Goal: Task Accomplishment & Management: Use online tool/utility

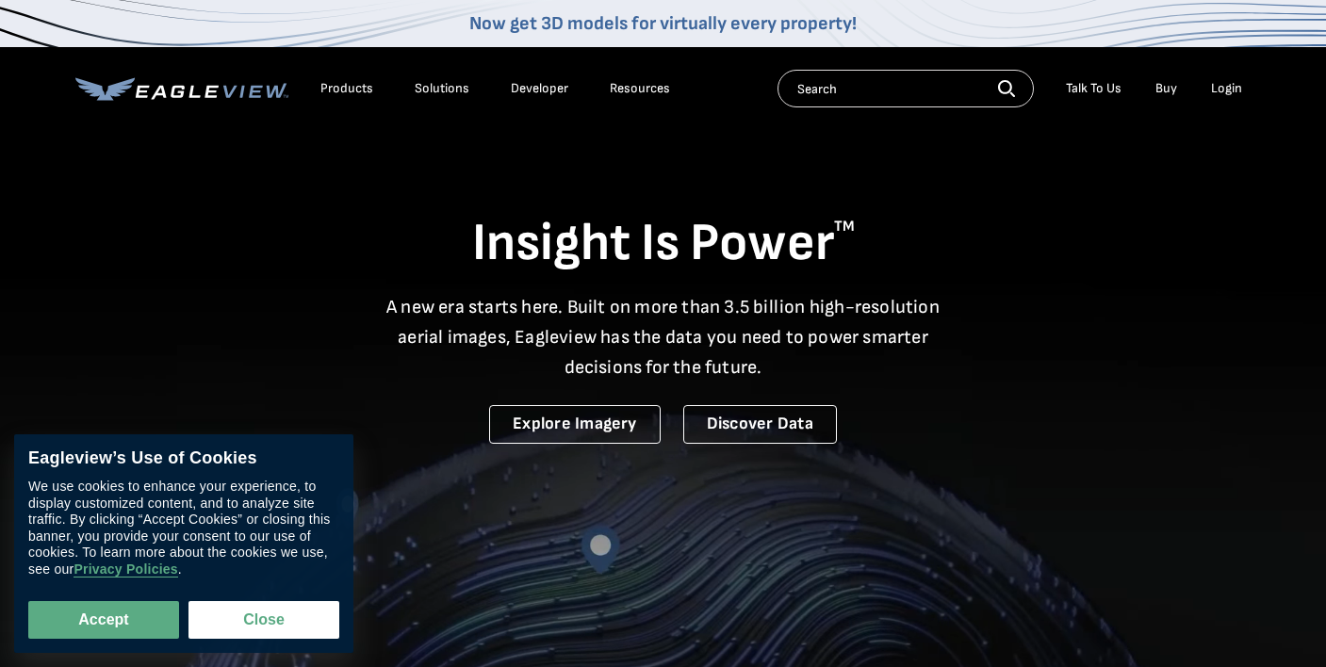
click at [1222, 90] on div "Login" at bounding box center [1226, 88] width 31 height 17
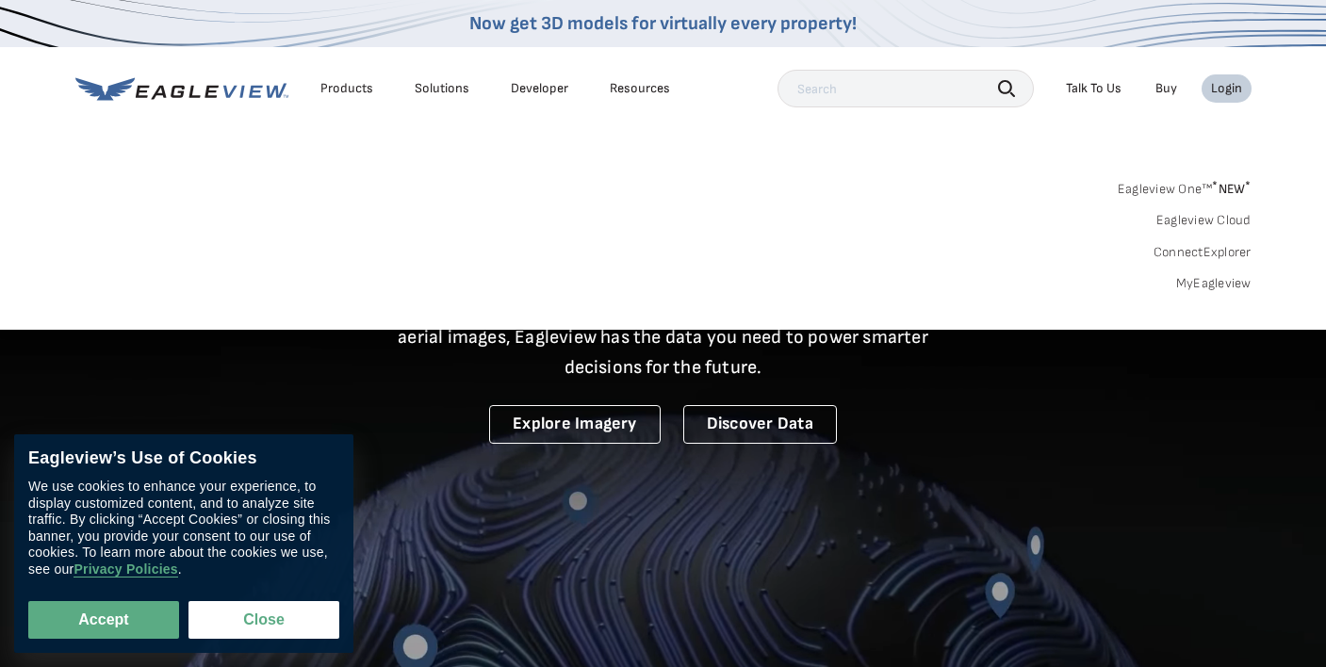
click at [1235, 91] on div "Login" at bounding box center [1226, 88] width 31 height 17
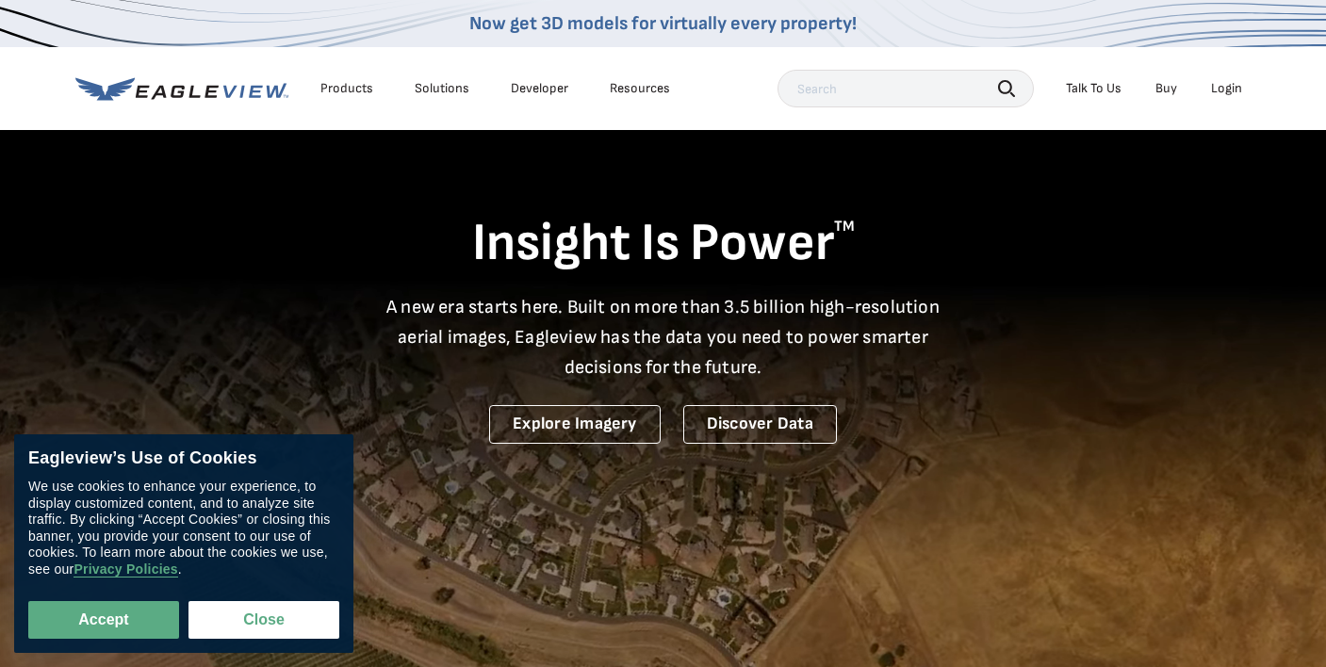
click at [1231, 94] on div "Login" at bounding box center [1226, 88] width 31 height 17
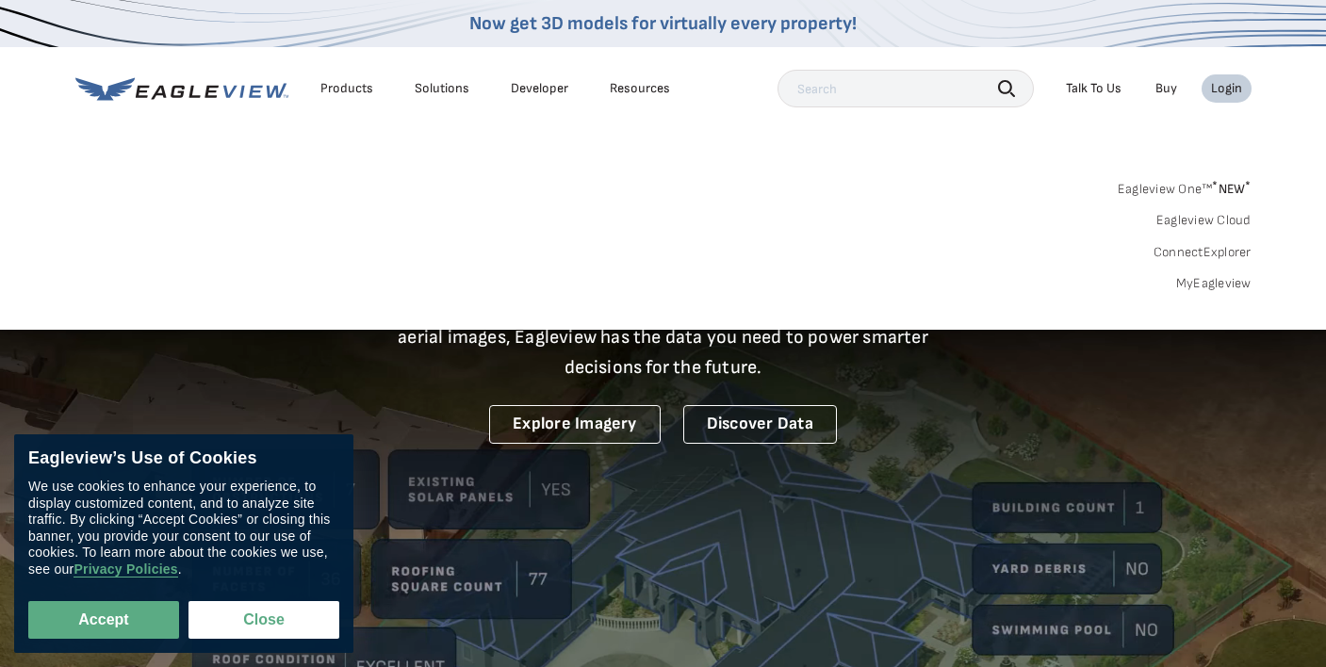
click at [1196, 291] on div "Search Products Our Product Areas Imagery 1-Inch GSD Aerial Imagery *" at bounding box center [663, 241] width 1326 height 177
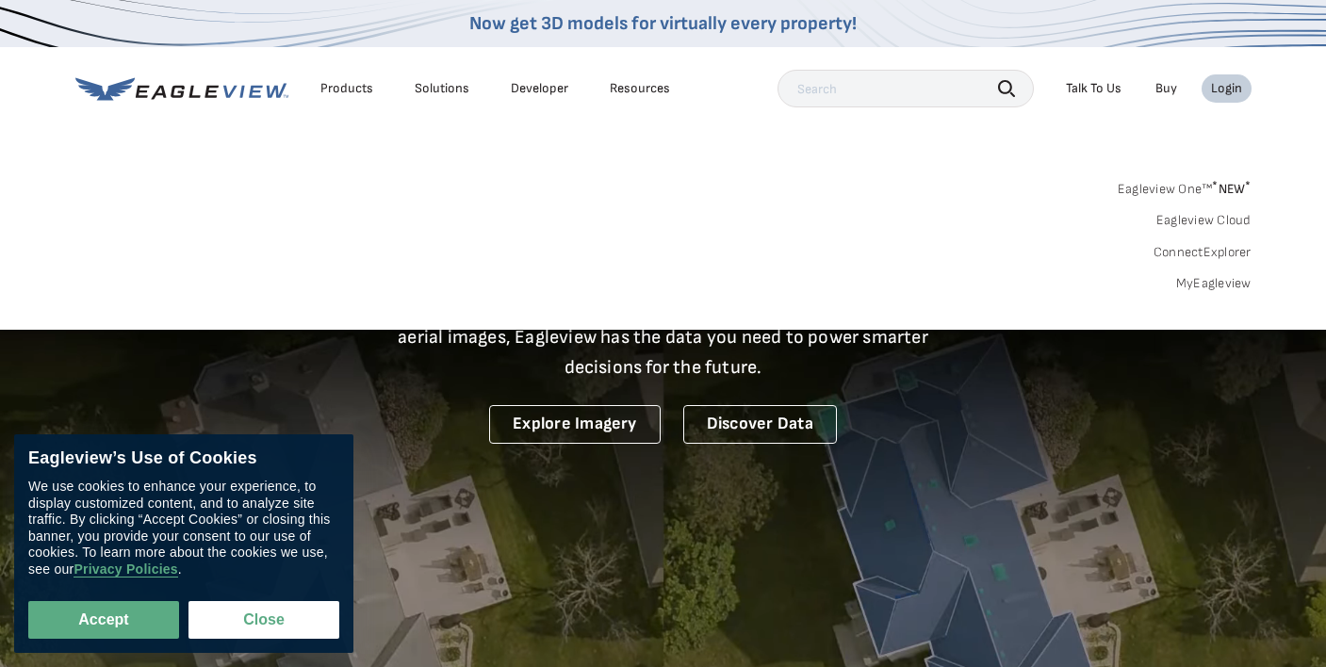
click at [1196, 282] on link "MyEagleview" at bounding box center [1213, 283] width 75 height 17
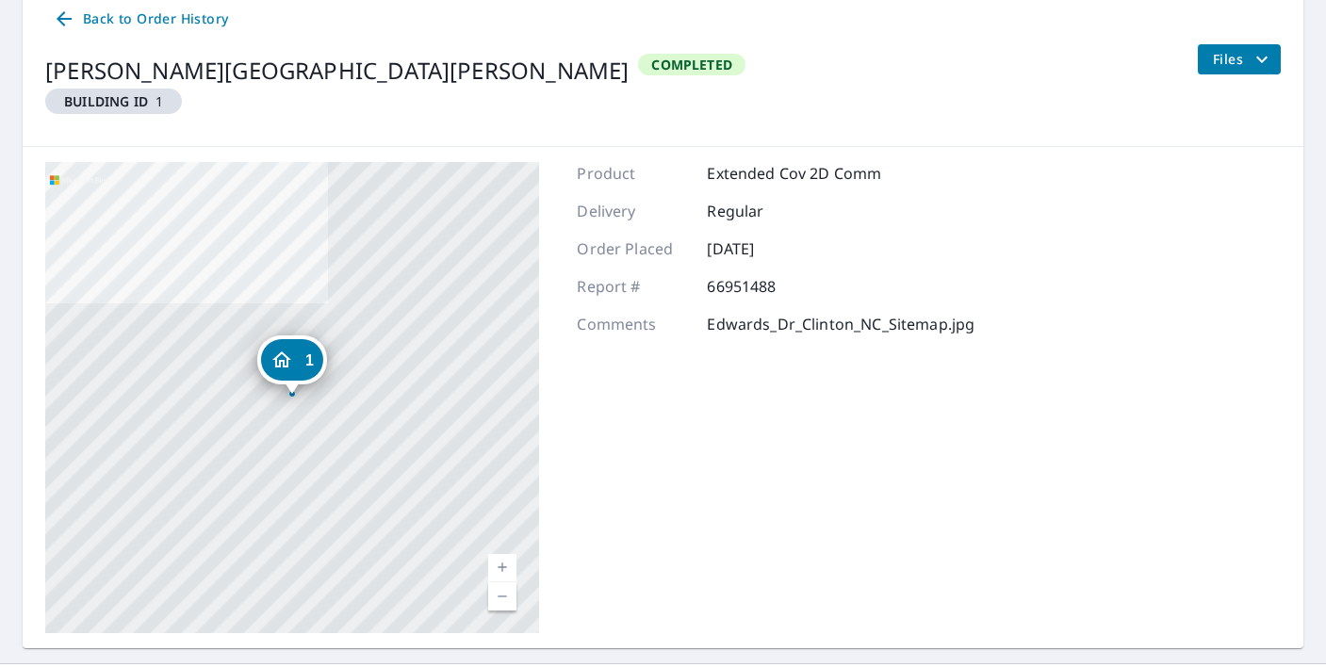
scroll to position [246, 0]
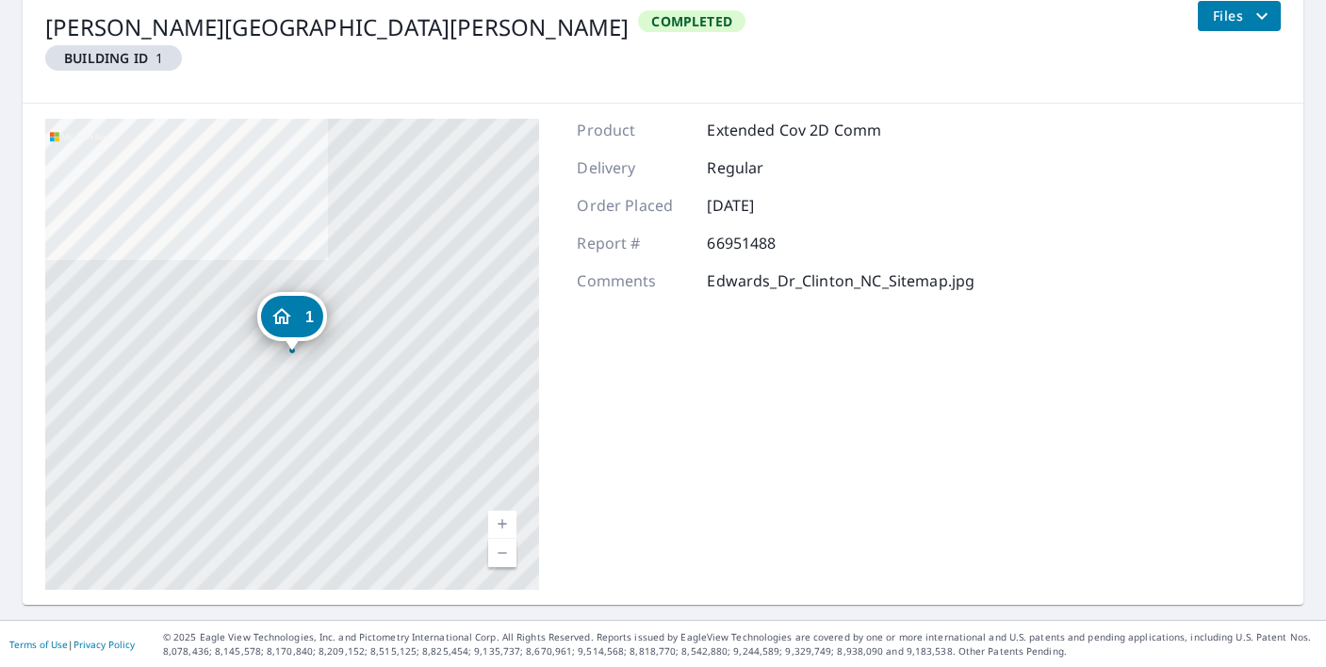
click at [1244, 14] on span "Files" at bounding box center [1243, 16] width 60 height 23
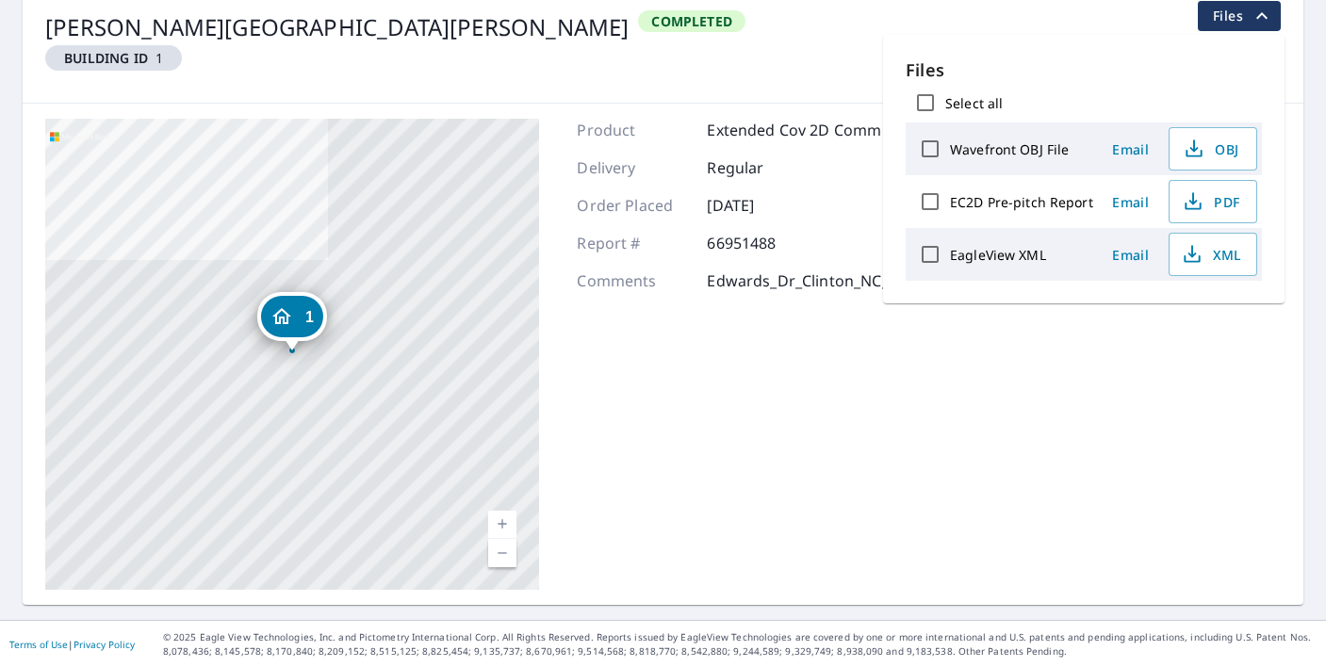
click at [1048, 206] on label "EC2D Pre-pitch Report" at bounding box center [1021, 202] width 143 height 18
click at [950, 206] on input "EC2D Pre-pitch Report" at bounding box center [930, 202] width 40 height 40
checkbox input "true"
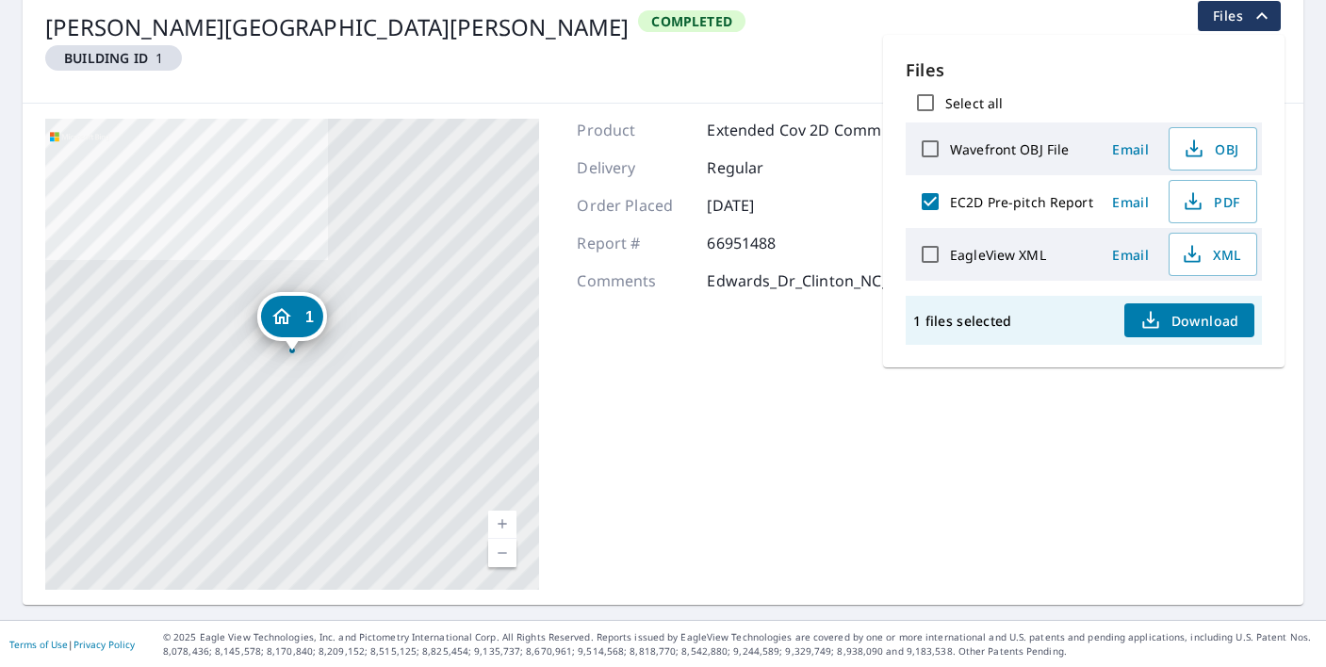
click at [1092, 386] on div "[STREET_ADDRESS][PERSON_NAME][PERSON_NAME] A standard road map Aerial A detaile…" at bounding box center [663, 354] width 1281 height 501
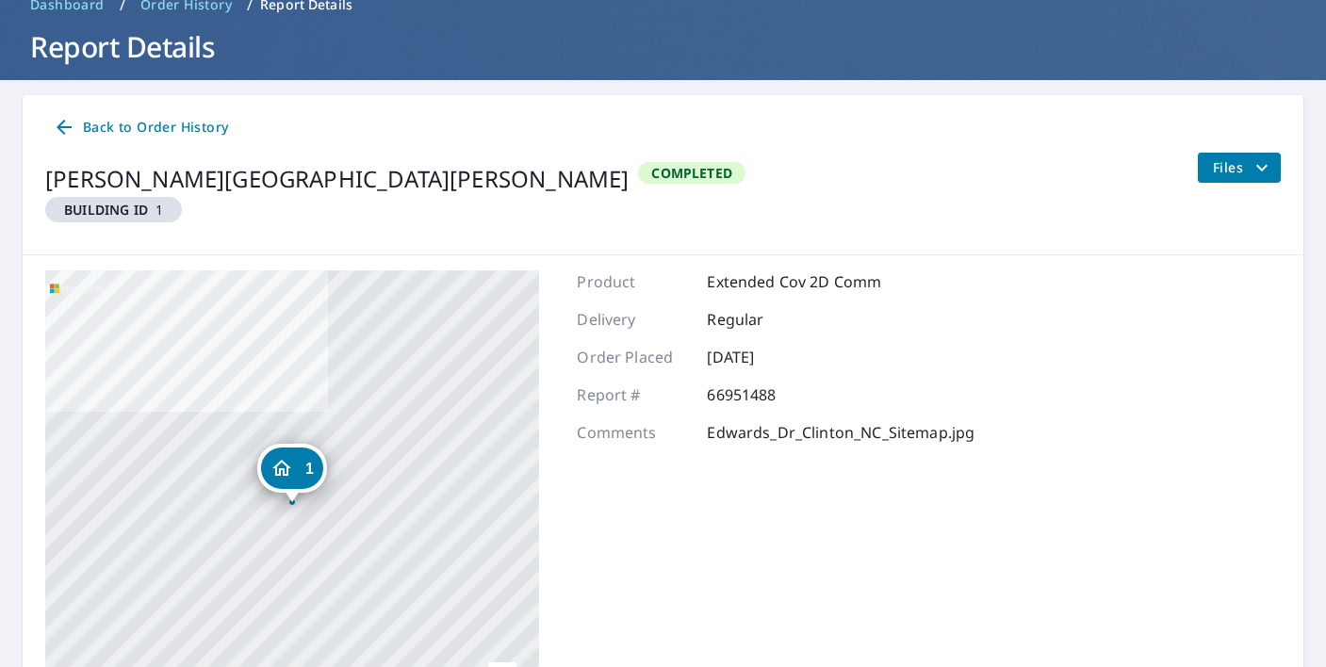
scroll to position [0, 0]
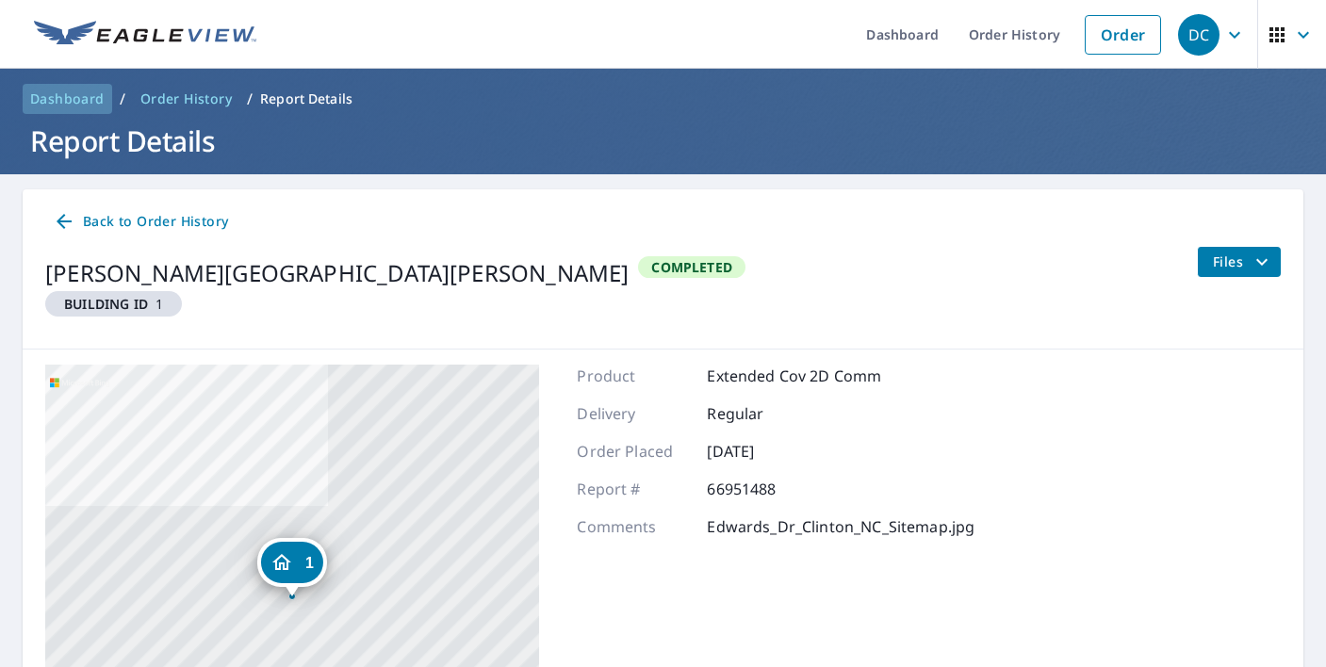
click at [86, 99] on span "Dashboard" at bounding box center [67, 99] width 74 height 19
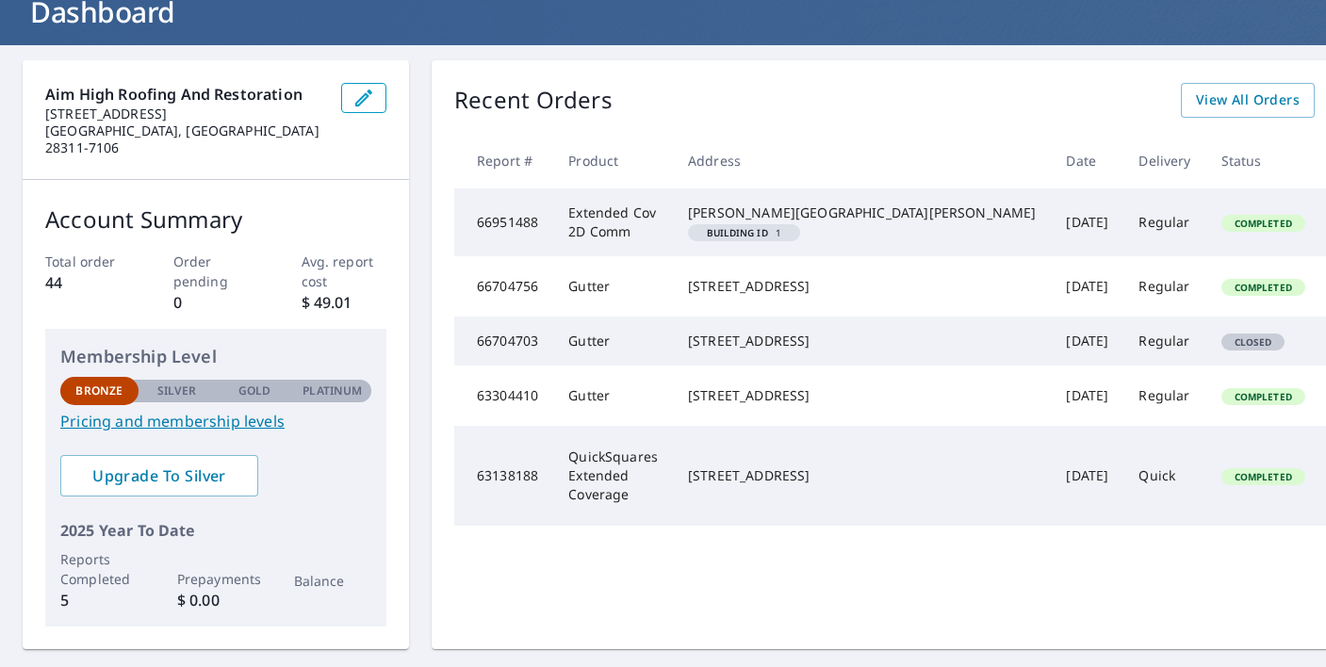
scroll to position [127, 0]
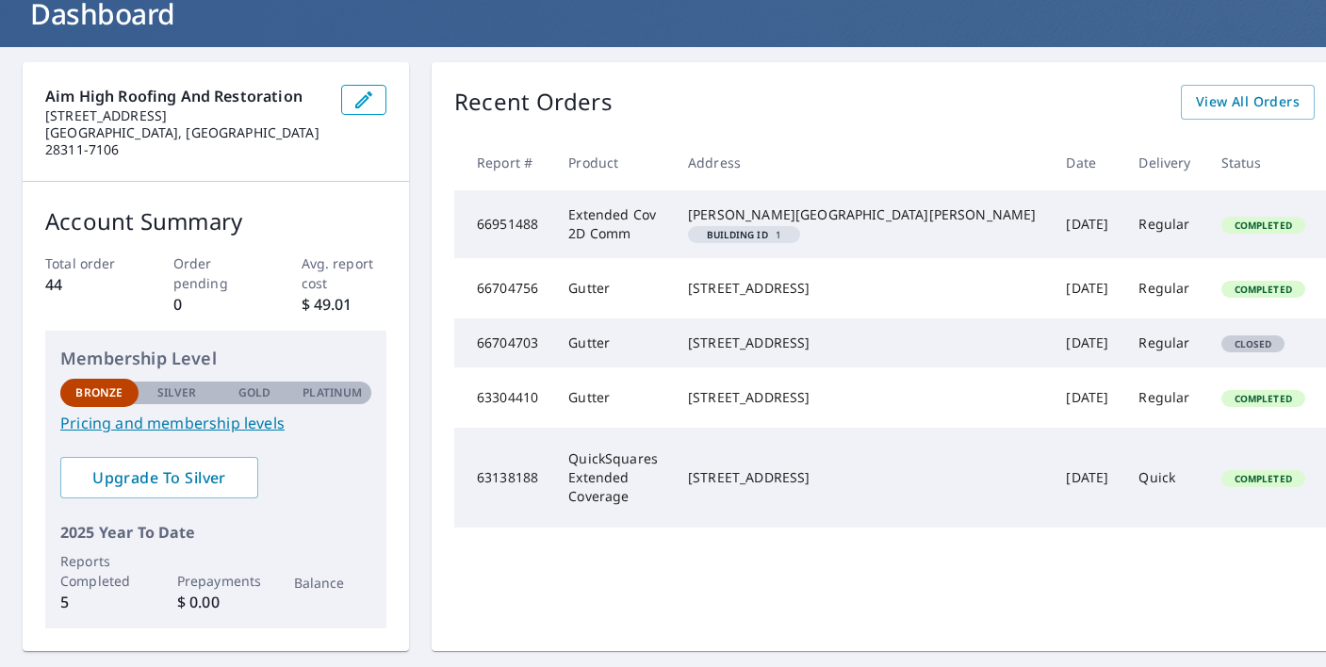
click at [673, 234] on td "Extended Cov 2D Comm" at bounding box center [613, 224] width 120 height 68
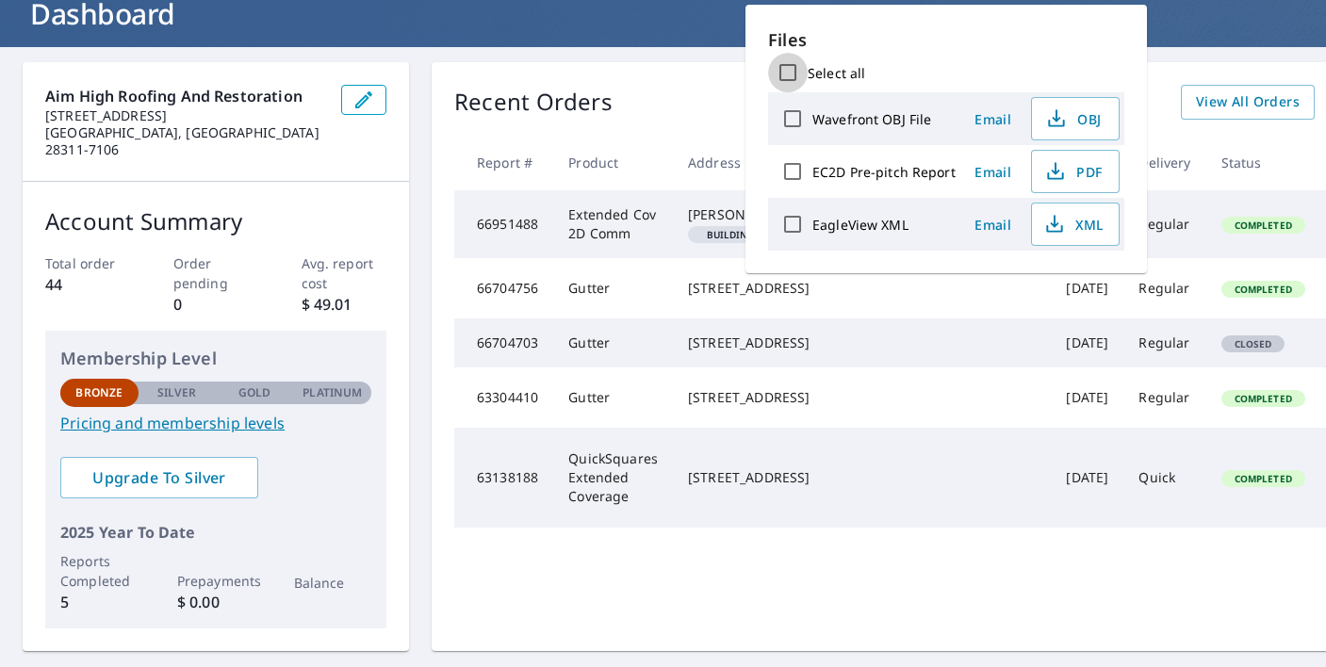
click at [788, 70] on input "Select all" at bounding box center [788, 73] width 40 height 40
checkbox input "true"
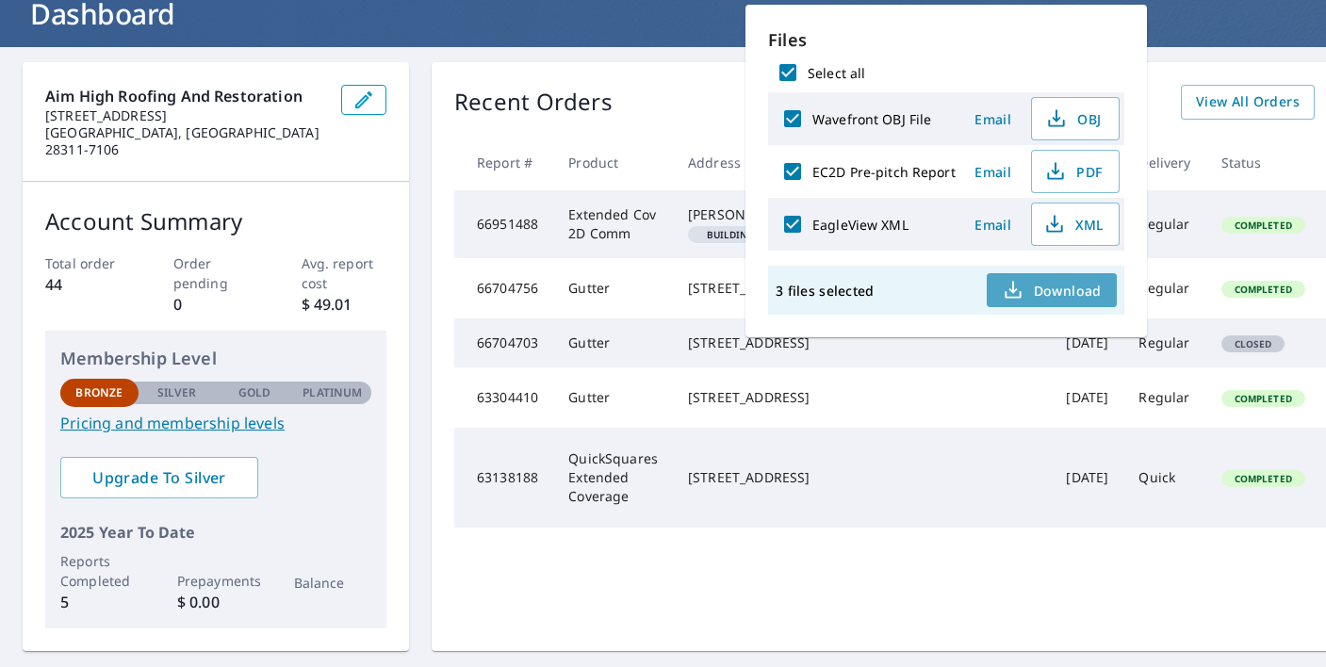
click at [1025, 299] on span "Download" at bounding box center [1052, 290] width 100 height 23
click at [1051, 367] on td "[DATE]" at bounding box center [1087, 342] width 73 height 49
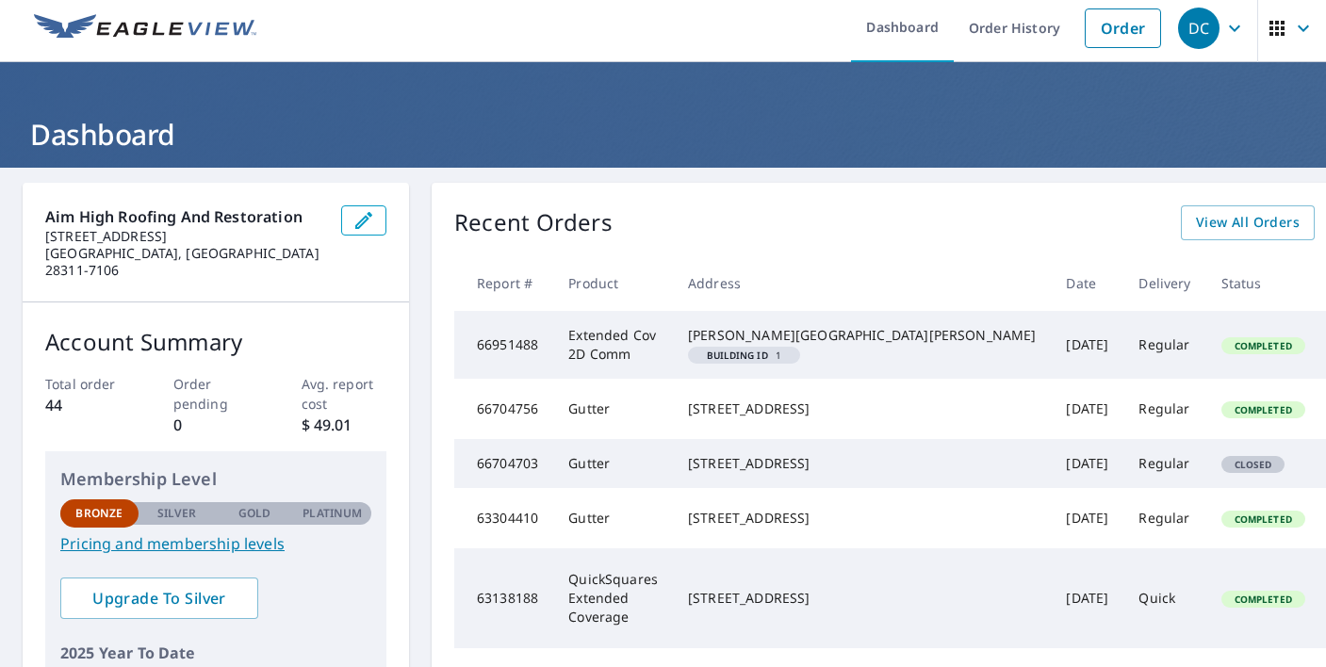
scroll to position [0, 0]
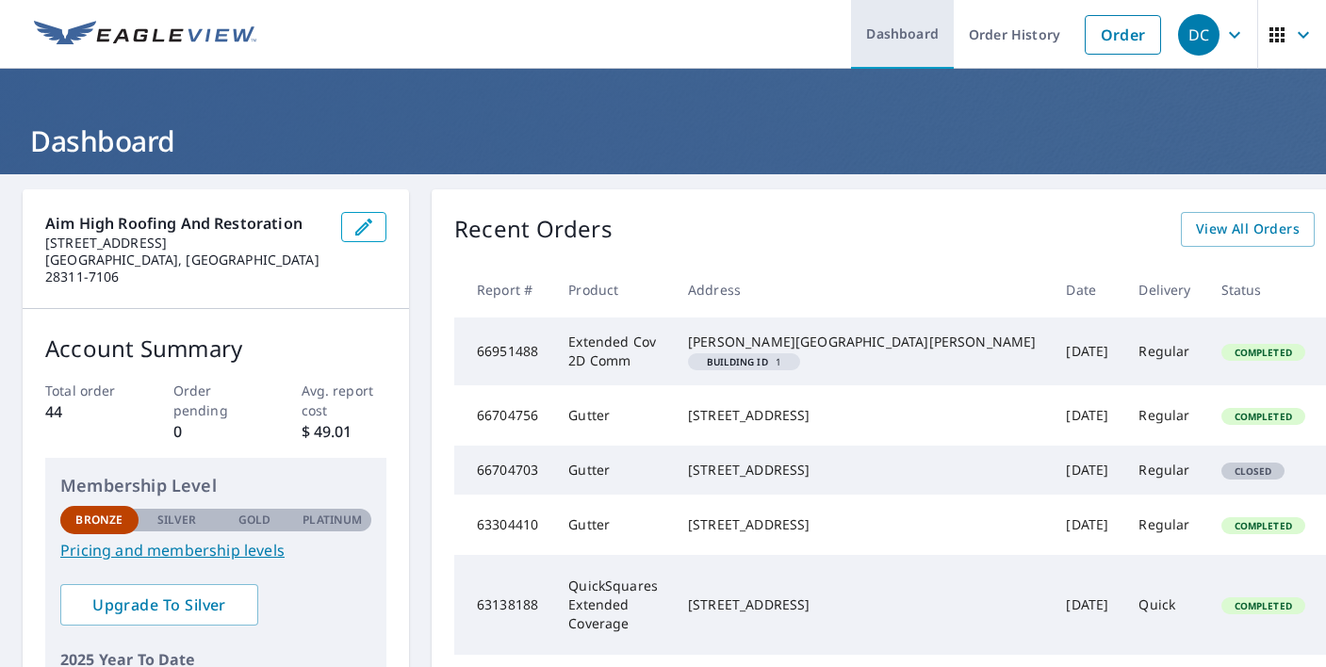
click at [943, 48] on link "Dashboard" at bounding box center [902, 34] width 103 height 69
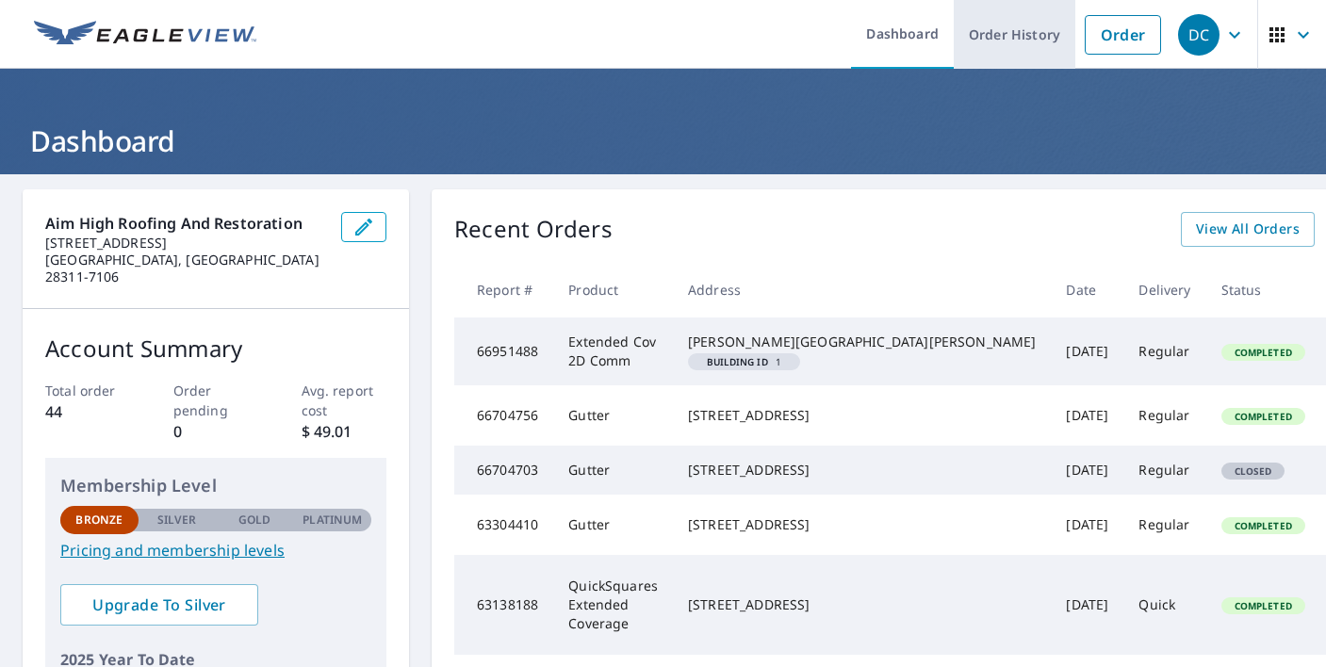
click at [1024, 42] on link "Order History" at bounding box center [1015, 34] width 122 height 69
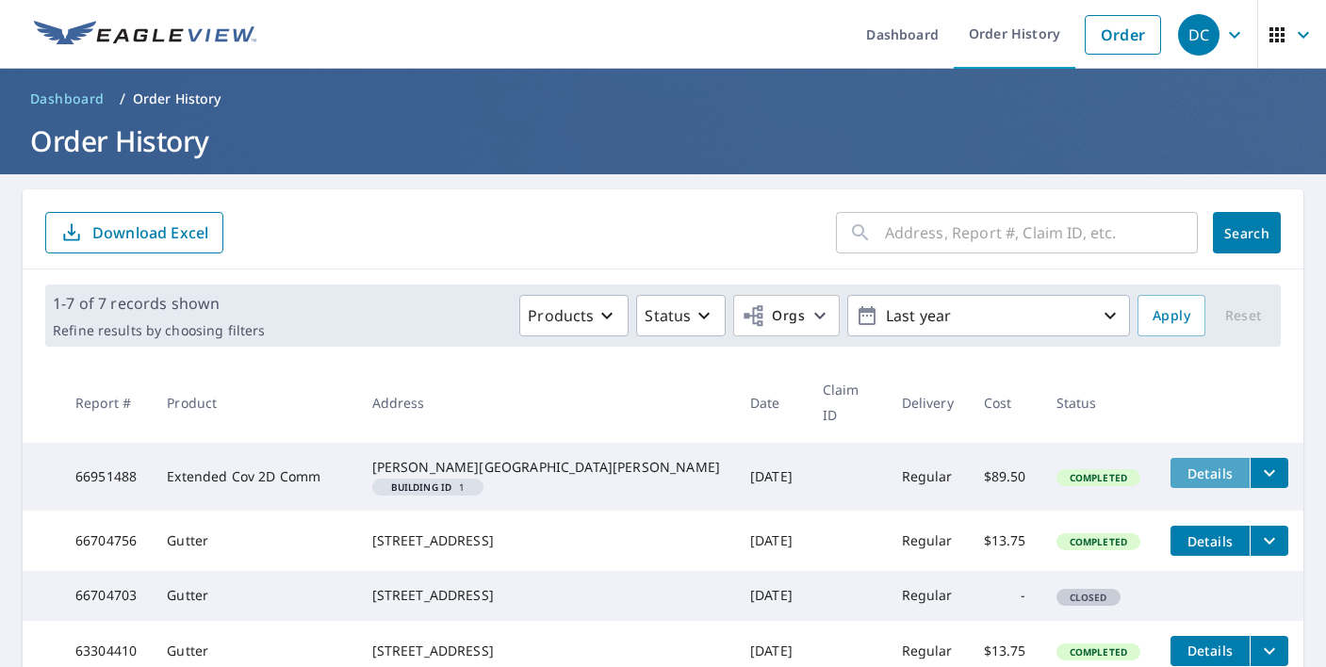
click at [1182, 465] on span "Details" at bounding box center [1210, 474] width 57 height 18
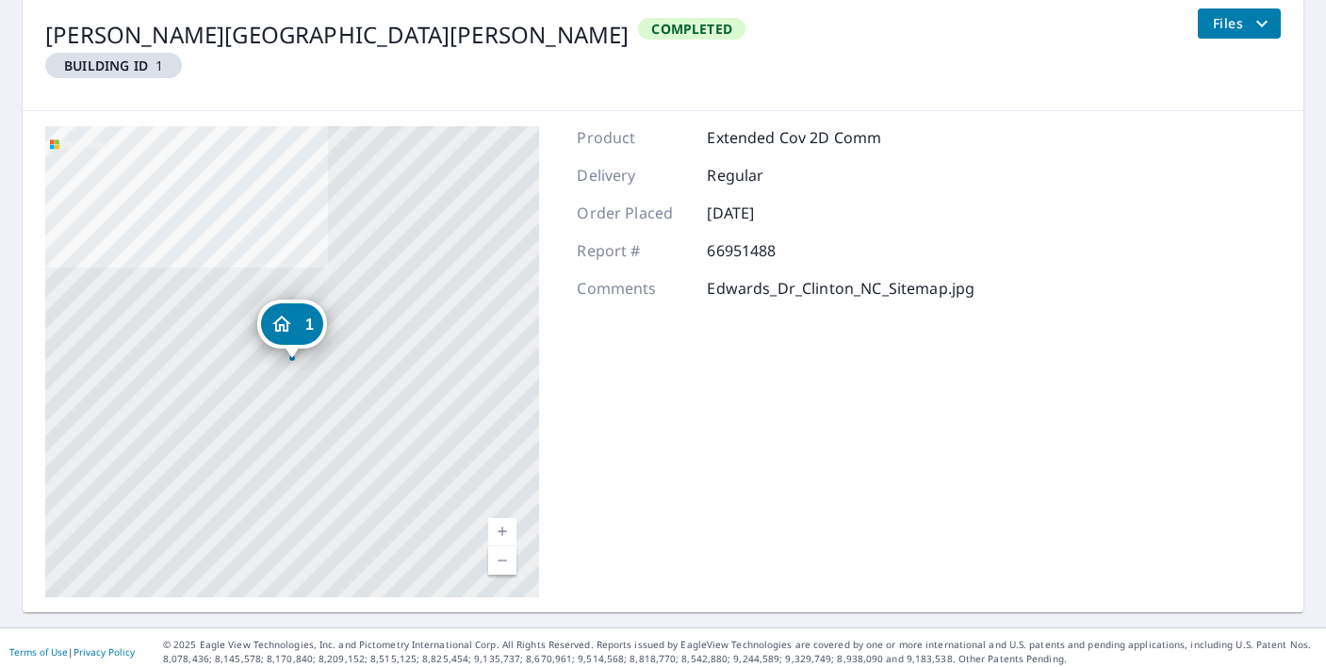
scroll to position [246, 0]
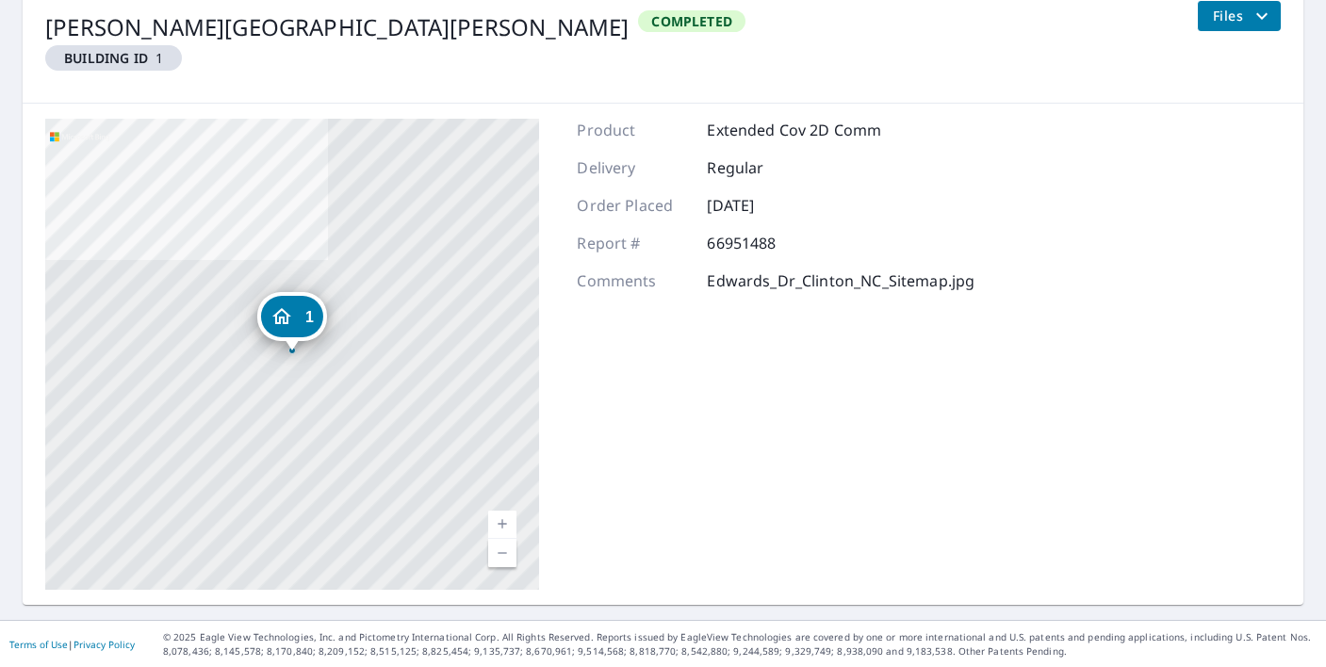
click at [1225, 12] on span "Files" at bounding box center [1243, 16] width 60 height 23
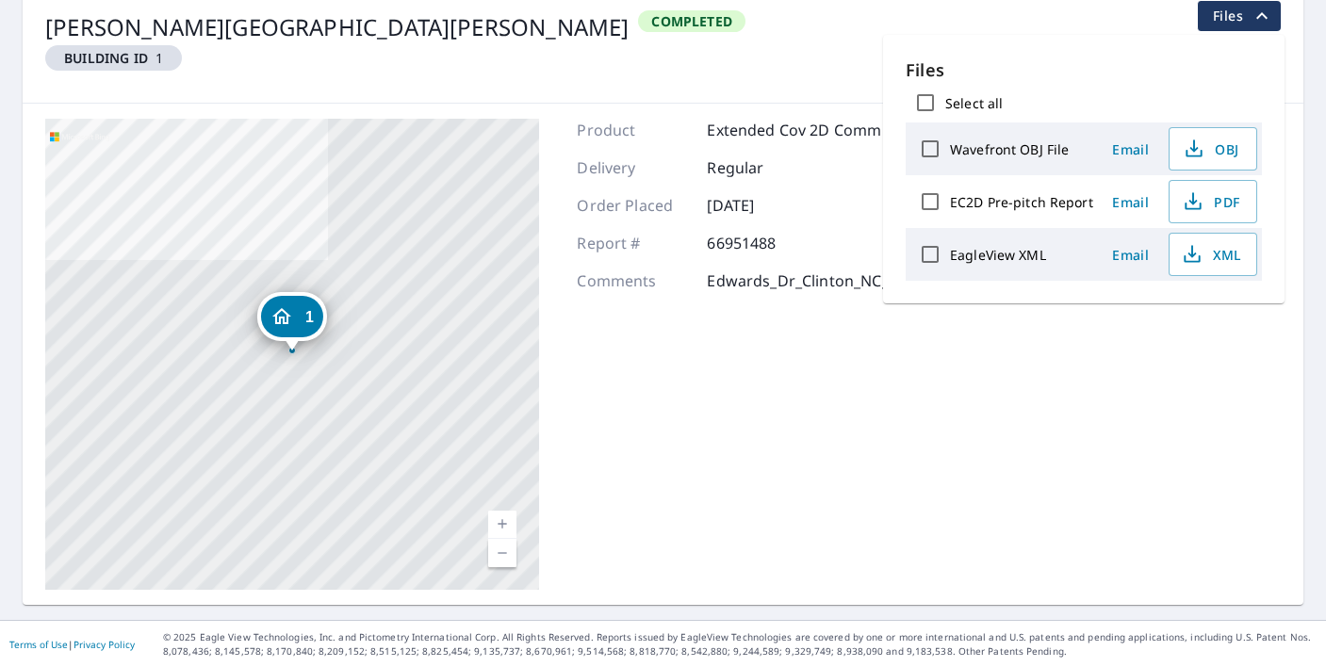
click at [1020, 199] on label "EC2D Pre-pitch Report" at bounding box center [1021, 202] width 143 height 18
click at [950, 199] on input "EC2D Pre-pitch Report" at bounding box center [930, 202] width 40 height 40
checkbox input "true"
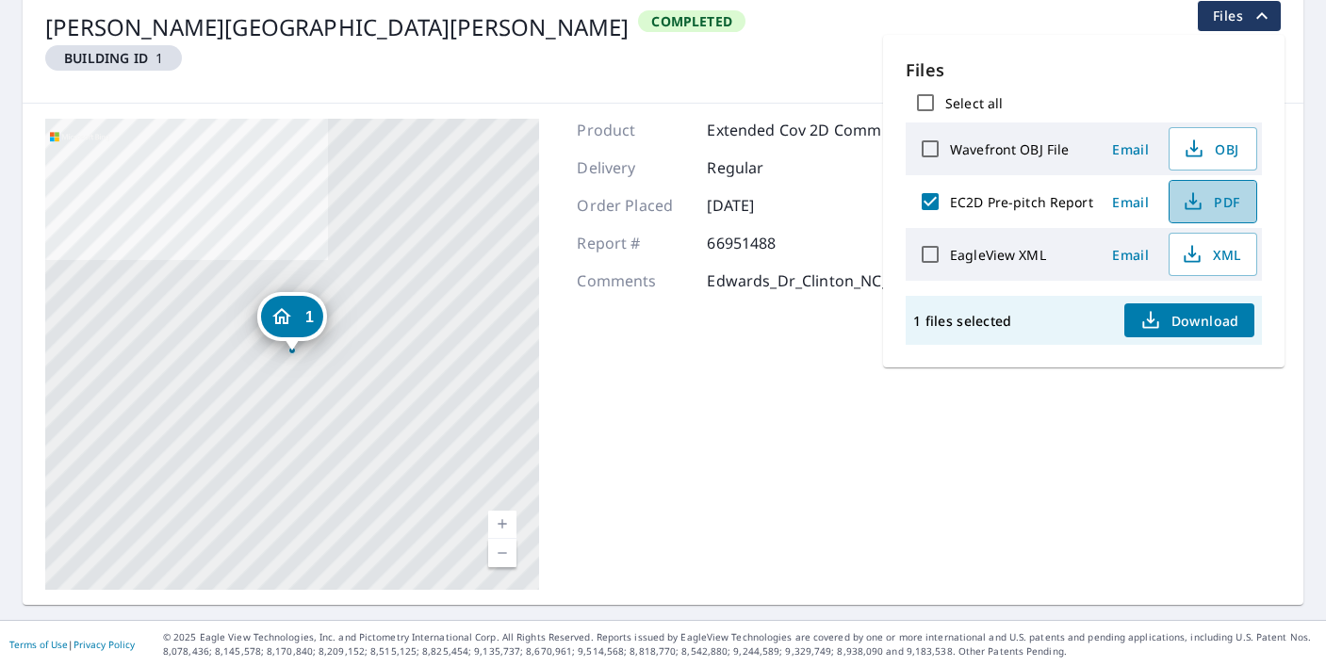
click at [1210, 207] on span "PDF" at bounding box center [1211, 201] width 60 height 23
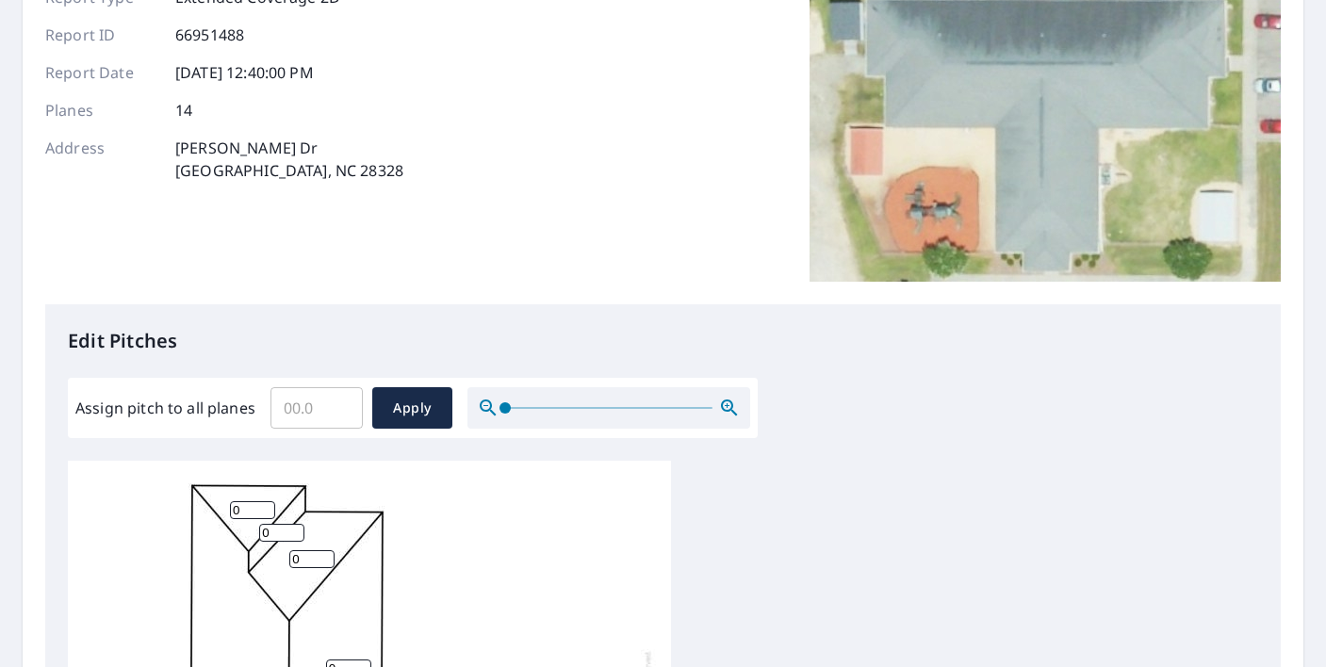
scroll to position [215, 0]
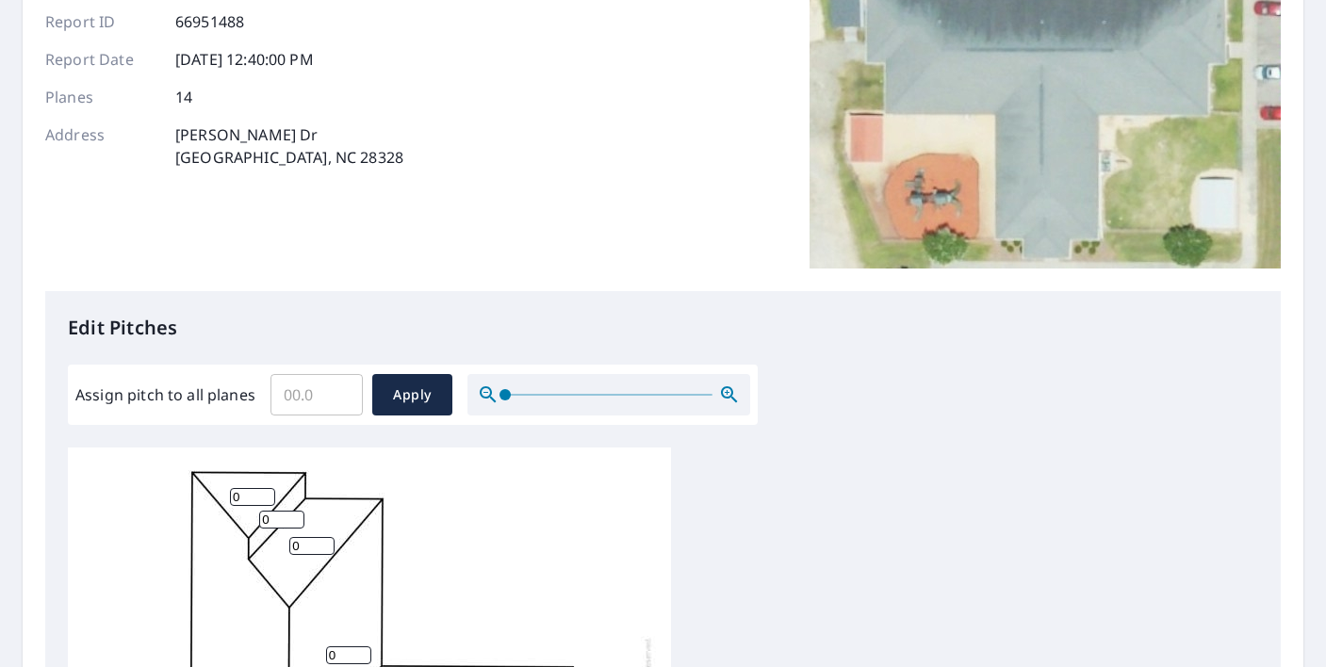
click at [313, 391] on input "Assign pitch to all planes" at bounding box center [316, 394] width 92 height 53
click at [345, 392] on input "0.1" at bounding box center [316, 394] width 92 height 53
click at [345, 392] on input "0.2" at bounding box center [316, 394] width 92 height 53
click at [345, 392] on input "0.3" at bounding box center [316, 394] width 92 height 53
click at [345, 392] on input "0.4" at bounding box center [316, 394] width 92 height 53
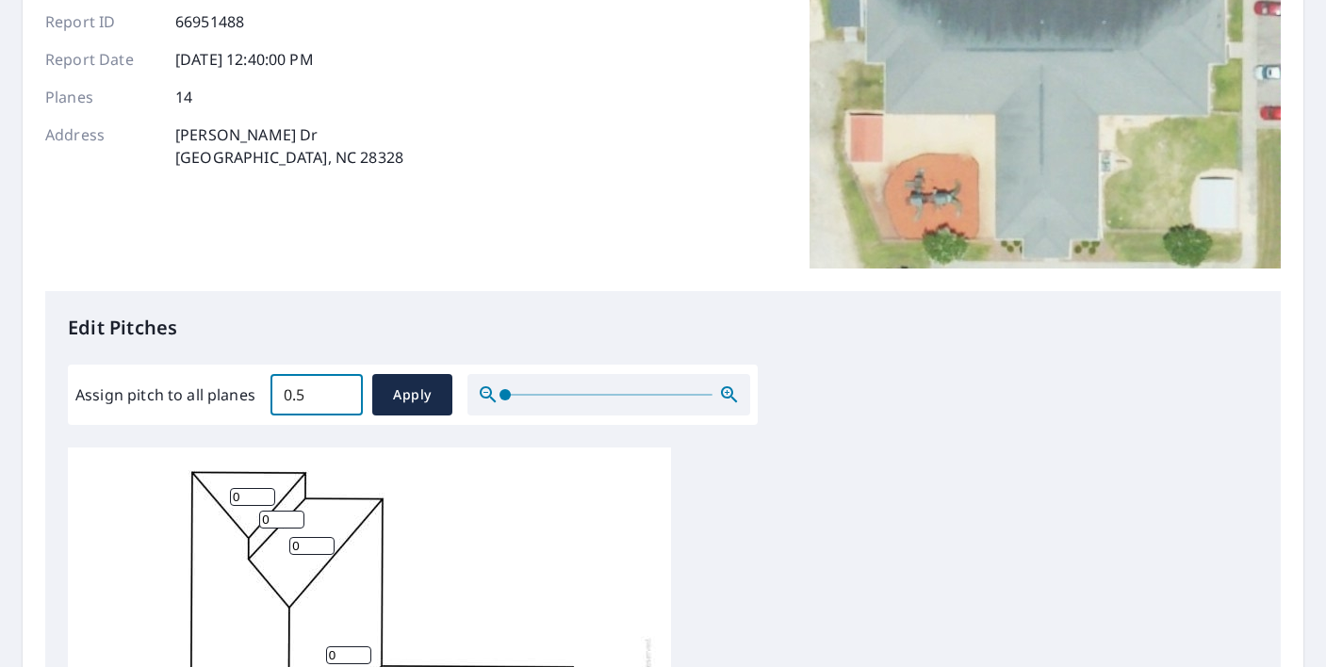
click at [345, 392] on input "0.5" at bounding box center [316, 394] width 92 height 53
click at [345, 392] on input "1.1" at bounding box center [316, 394] width 92 height 53
click at [345, 393] on input "1.2" at bounding box center [316, 394] width 92 height 53
click at [345, 393] on input "1.3" at bounding box center [316, 394] width 92 height 53
click at [345, 393] on input "1.4" at bounding box center [316, 394] width 92 height 53
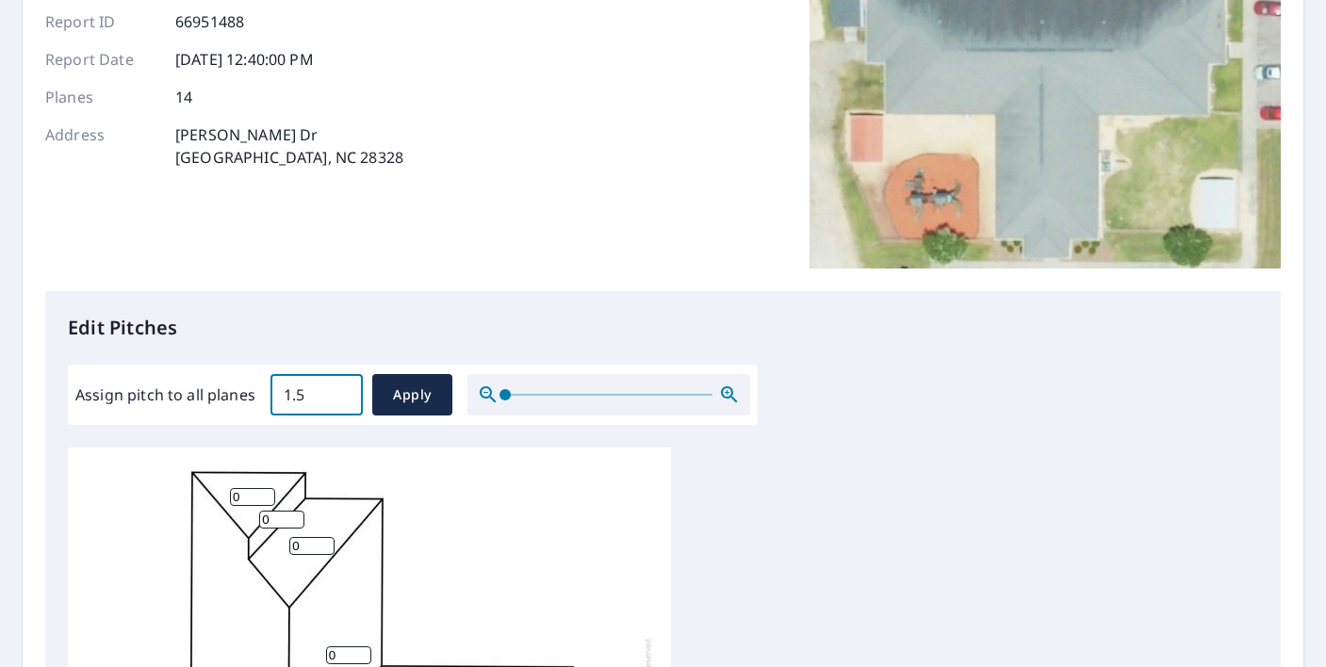
click at [345, 393] on input "1.5" at bounding box center [316, 394] width 92 height 53
click at [345, 393] on input "1.6" at bounding box center [316, 394] width 92 height 53
click at [345, 393] on input "1.7" at bounding box center [316, 394] width 92 height 53
click at [345, 393] on input "1.8" at bounding box center [316, 394] width 92 height 53
click at [345, 393] on input "1.9" at bounding box center [316, 394] width 92 height 53
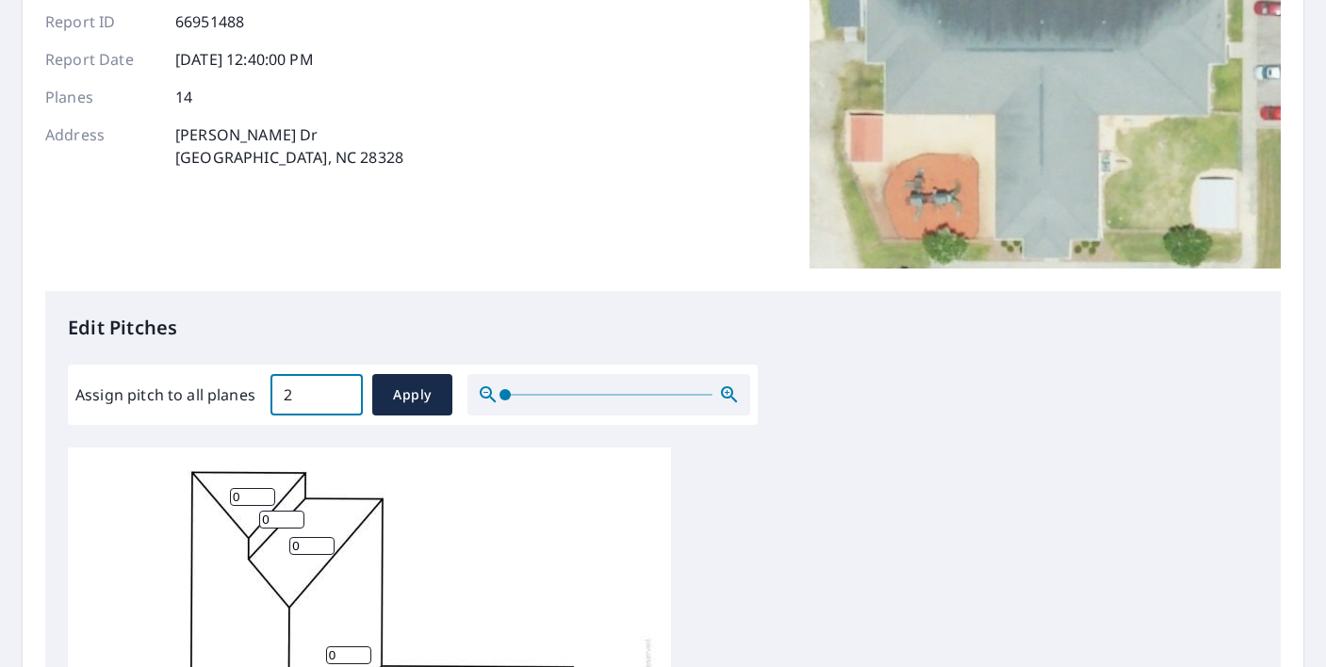
click at [345, 393] on input "2" at bounding box center [316, 394] width 92 height 53
click at [345, 393] on input "2.1" at bounding box center [316, 394] width 92 height 53
click at [345, 393] on input "2.2" at bounding box center [316, 394] width 92 height 53
click at [345, 393] on input "3.2" at bounding box center [316, 394] width 92 height 53
click at [345, 393] on input "3.3" at bounding box center [316, 394] width 92 height 53
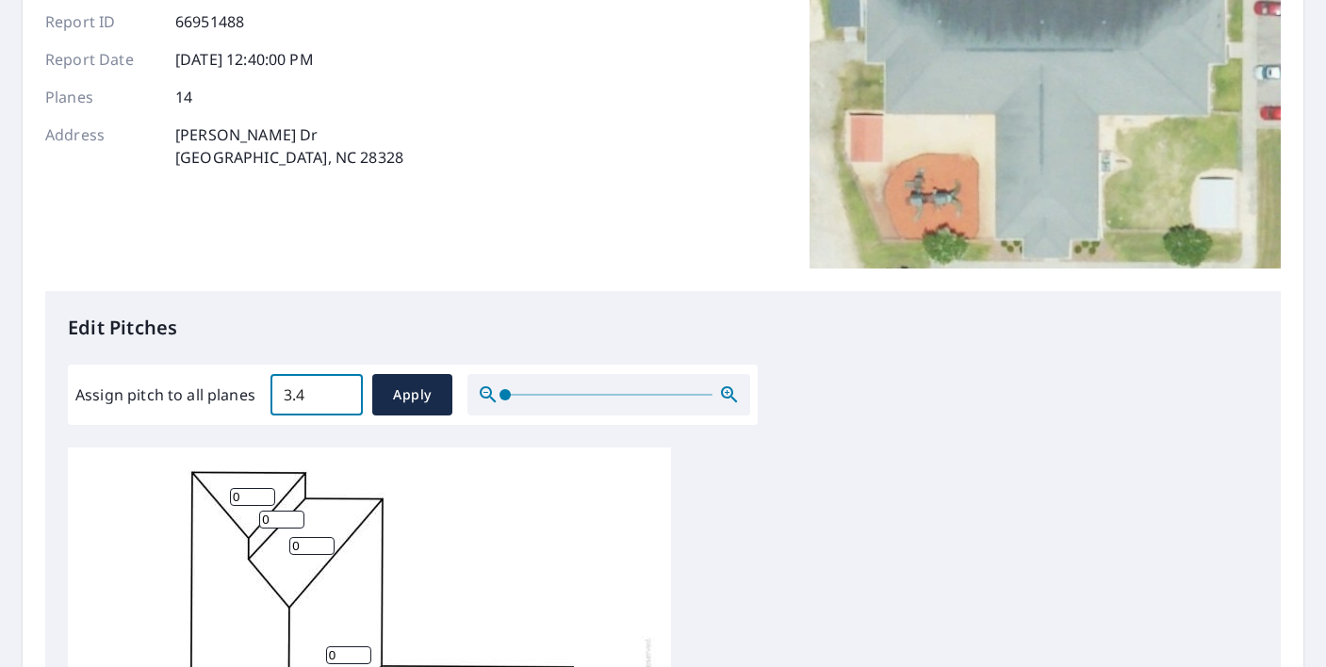
click at [345, 393] on input "3.4" at bounding box center [316, 394] width 92 height 53
click at [345, 393] on input "3.5" at bounding box center [316, 394] width 92 height 53
click at [345, 393] on input "3.6" at bounding box center [316, 394] width 92 height 53
click at [345, 393] on input "3.7" at bounding box center [316, 394] width 92 height 53
click at [345, 393] on input "3.8" at bounding box center [316, 394] width 92 height 53
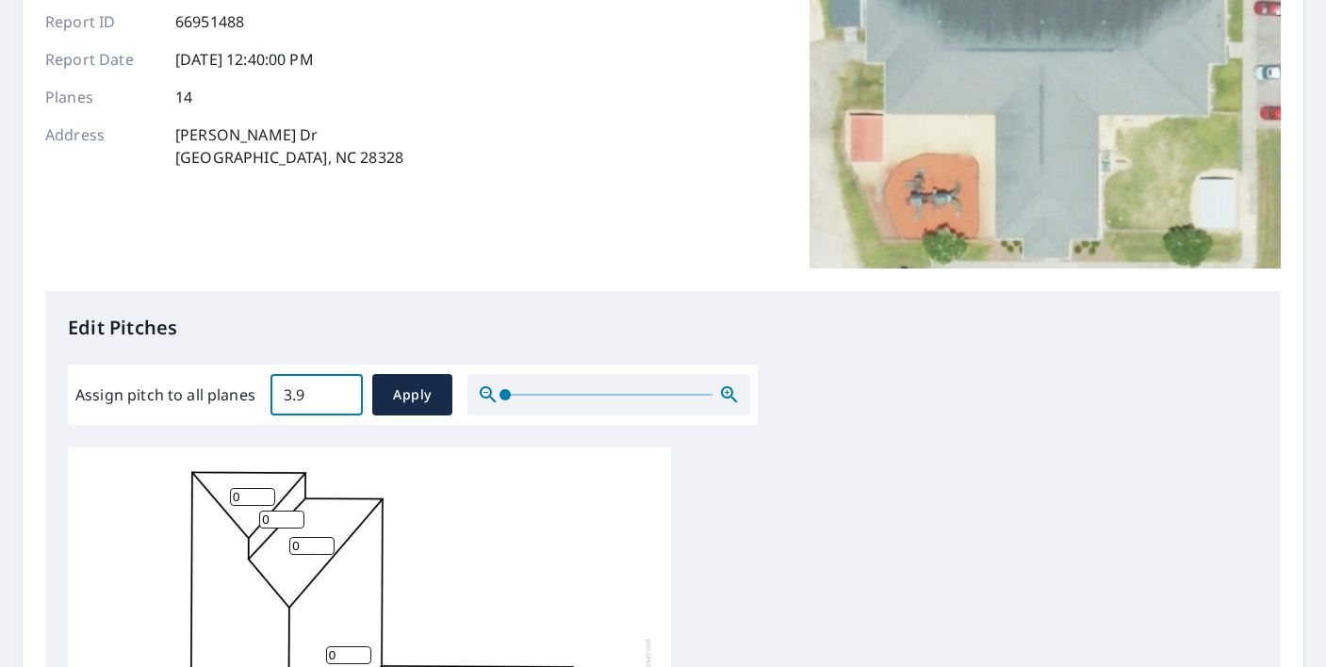
click at [345, 393] on input "3.9" at bounding box center [316, 394] width 92 height 53
click at [345, 393] on input "4" at bounding box center [316, 394] width 92 height 53
click at [345, 393] on input "4.1" at bounding box center [316, 394] width 92 height 53
click at [345, 393] on input "4.2" at bounding box center [316, 394] width 92 height 53
click at [345, 393] on input "4.3" at bounding box center [316, 394] width 92 height 53
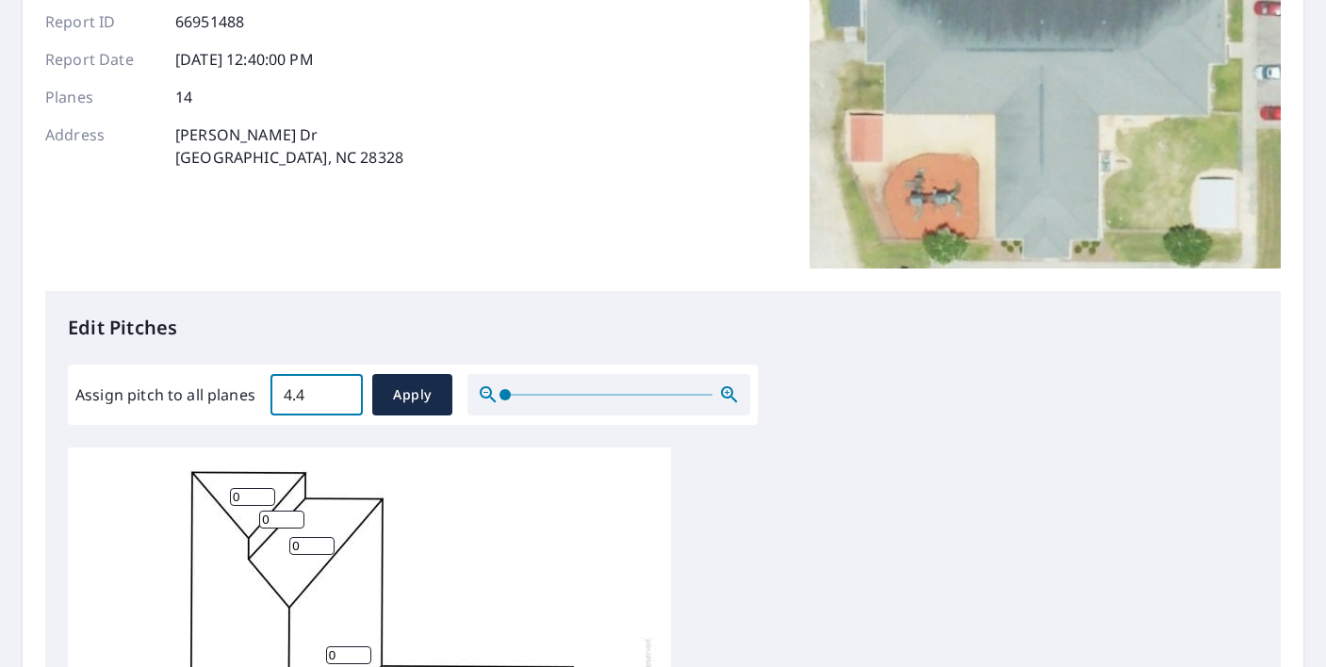
click at [345, 393] on input "4.4" at bounding box center [316, 394] width 92 height 53
click at [345, 393] on input "4.5" at bounding box center [316, 394] width 92 height 53
click at [345, 393] on input "4.6" at bounding box center [316, 394] width 92 height 53
click at [345, 393] on input "4.7" at bounding box center [316, 394] width 92 height 53
click at [345, 393] on input "4.8" at bounding box center [316, 394] width 92 height 53
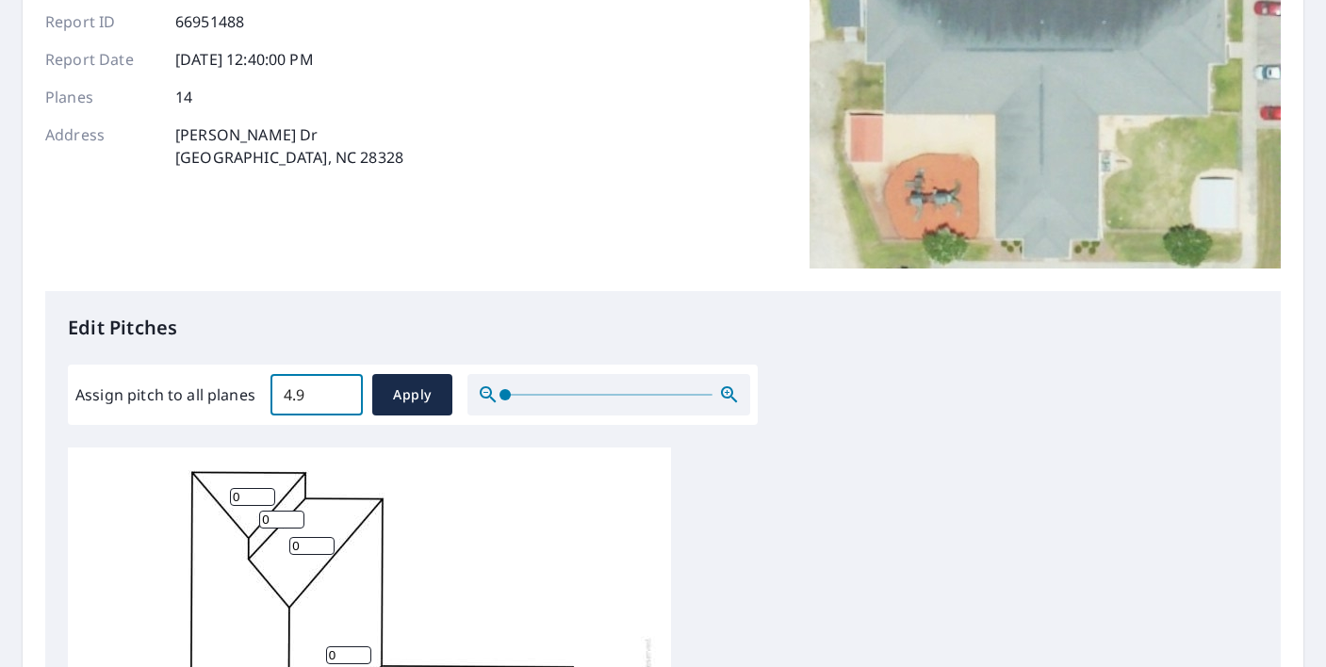
click at [345, 393] on input "4.9" at bounding box center [316, 394] width 92 height 53
click at [345, 393] on input "5" at bounding box center [316, 394] width 92 height 53
click at [345, 393] on input "5.1" at bounding box center [316, 394] width 92 height 53
click at [345, 393] on input "5.2" at bounding box center [316, 394] width 92 height 53
click at [345, 393] on input "5.3" at bounding box center [316, 394] width 92 height 53
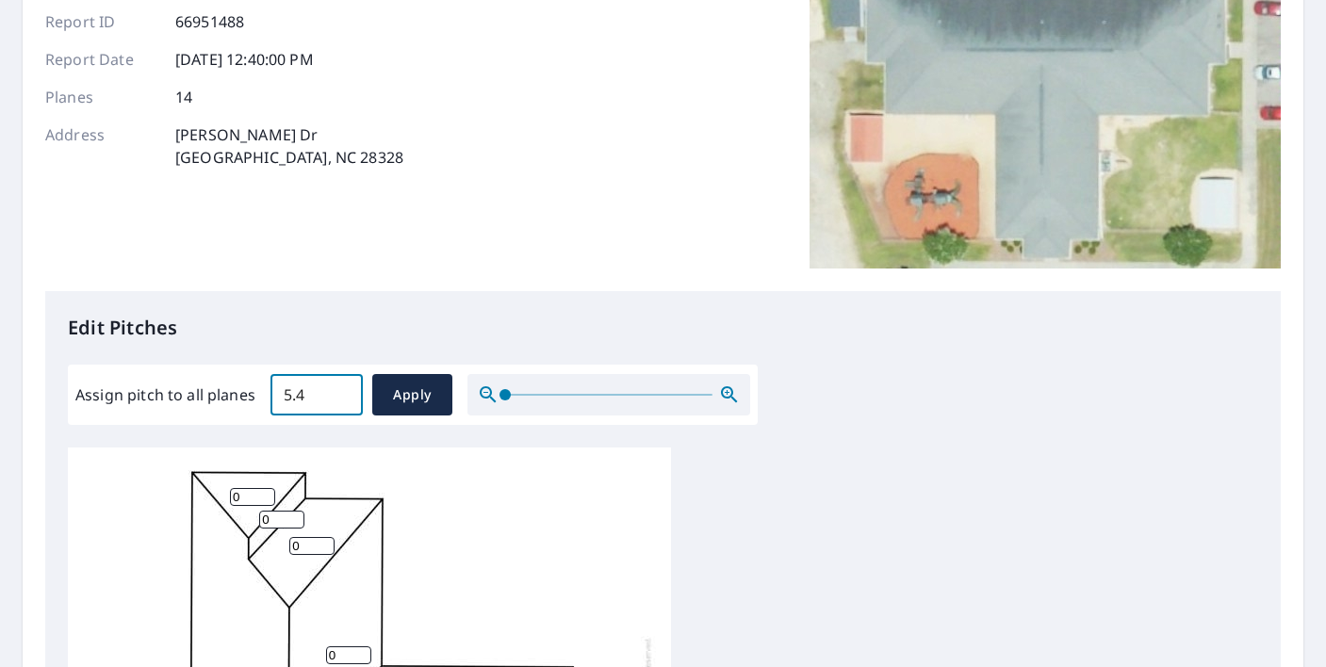
click at [345, 393] on input "5.4" at bounding box center [316, 394] width 92 height 53
click at [345, 393] on input "5.5" at bounding box center [316, 394] width 92 height 53
click at [345, 393] on input "5.6" at bounding box center [316, 394] width 92 height 53
click at [345, 393] on input "5.7" at bounding box center [316, 394] width 92 height 53
click at [345, 393] on input "5.8" at bounding box center [316, 394] width 92 height 53
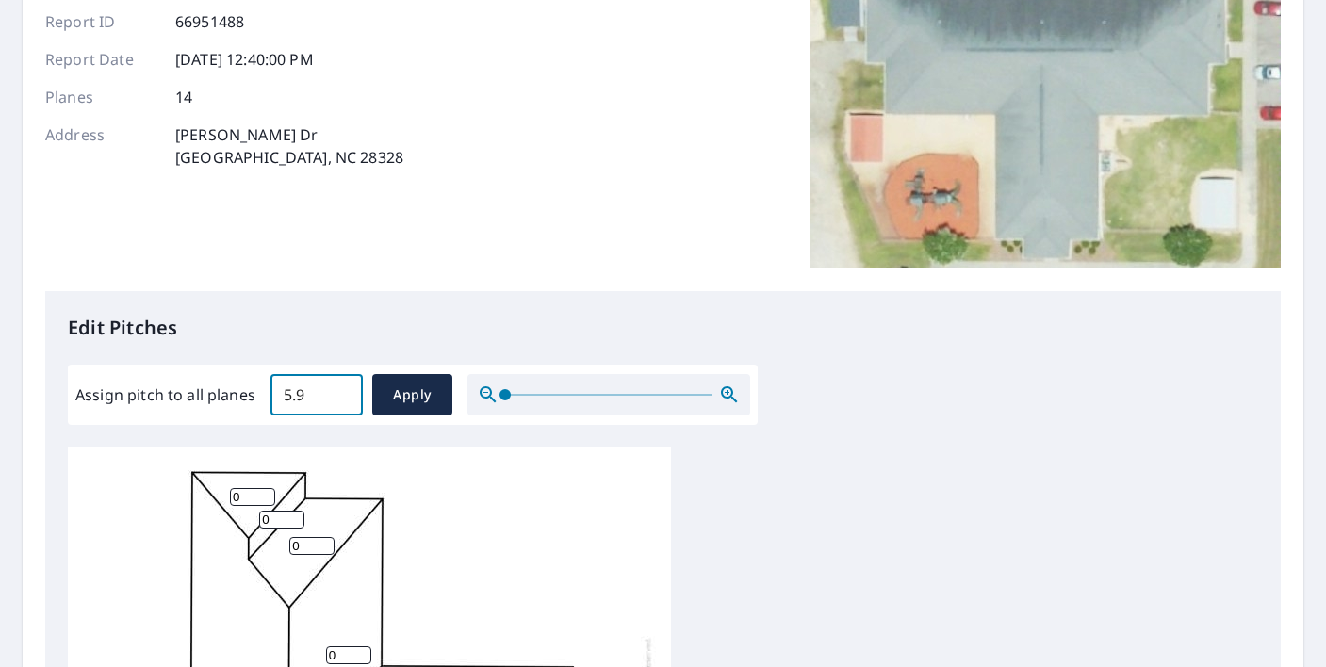
click at [345, 393] on input "5.9" at bounding box center [316, 394] width 92 height 53
click at [345, 393] on input "6" at bounding box center [316, 394] width 92 height 53
click at [345, 393] on input "6.1" at bounding box center [316, 394] width 92 height 53
click at [345, 393] on input "6.2" at bounding box center [316, 394] width 92 height 53
click at [345, 393] on input "6.3" at bounding box center [316, 394] width 92 height 53
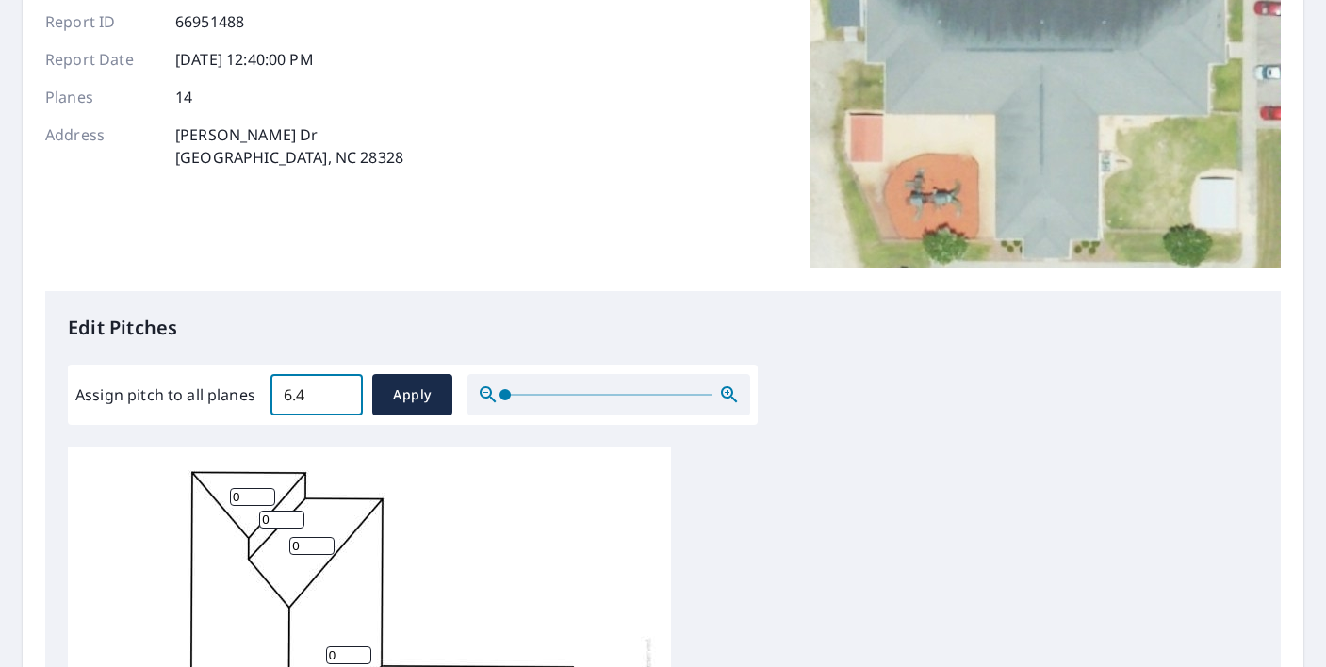
click at [345, 393] on input "6.4" at bounding box center [316, 394] width 92 height 53
click at [345, 393] on input "6.5" at bounding box center [316, 394] width 92 height 53
click at [345, 393] on input "6.6" at bounding box center [316, 394] width 92 height 53
click at [345, 393] on input "6.7" at bounding box center [316, 394] width 92 height 53
click at [345, 393] on input "6.8" at bounding box center [316, 394] width 92 height 53
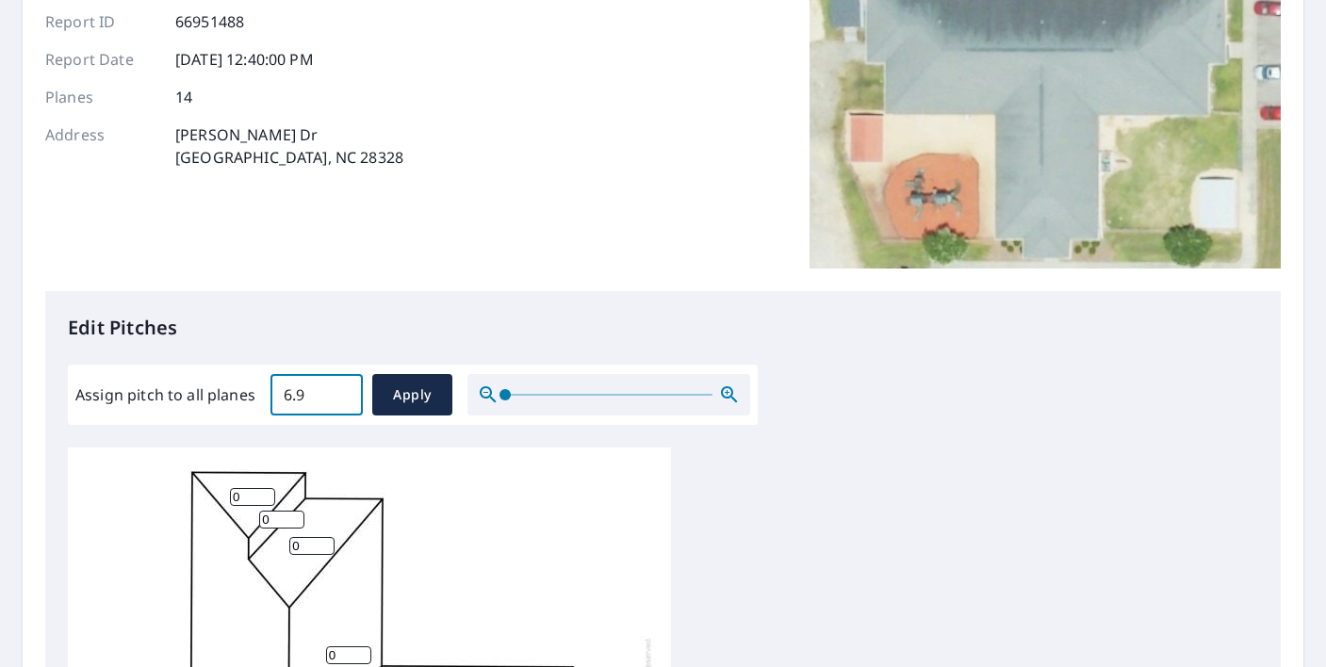
click at [345, 393] on input "6.9" at bounding box center [316, 394] width 92 height 53
click at [345, 393] on input "7" at bounding box center [316, 394] width 92 height 53
click at [344, 393] on input "7.1" at bounding box center [316, 394] width 92 height 53
click at [343, 393] on input "7.2" at bounding box center [316, 394] width 92 height 53
click at [343, 393] on input "7.3" at bounding box center [316, 394] width 92 height 53
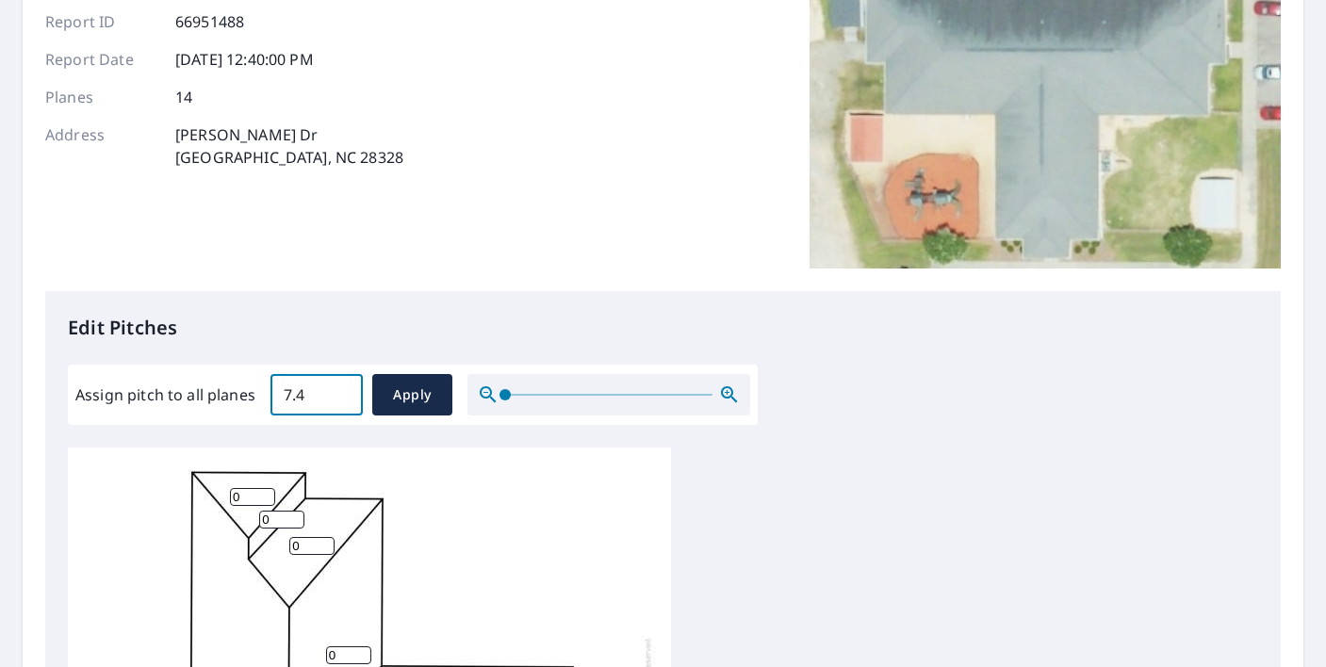
click at [343, 393] on input "7.4" at bounding box center [316, 394] width 92 height 53
click at [343, 393] on input "7.5" at bounding box center [316, 394] width 92 height 53
click at [343, 393] on input "7.6" at bounding box center [316, 394] width 92 height 53
click at [343, 393] on input "7.7" at bounding box center [316, 394] width 92 height 53
click at [343, 393] on input "7.8" at bounding box center [316, 394] width 92 height 53
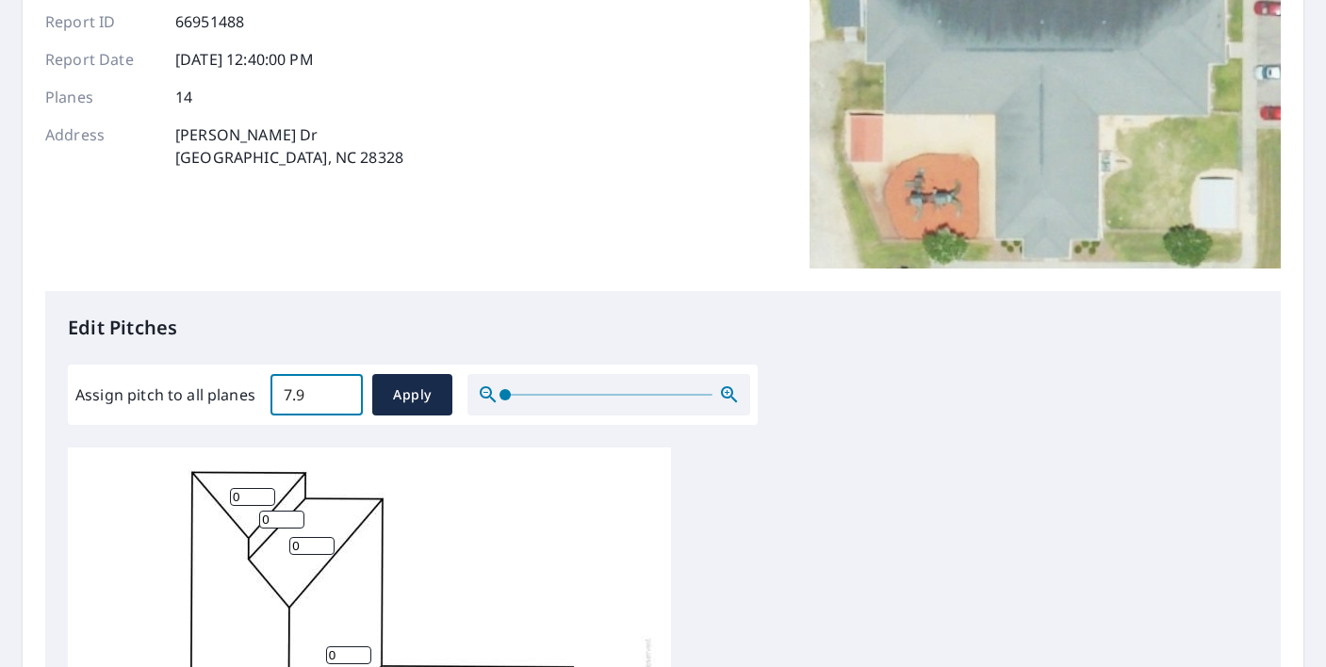
click at [343, 393] on input "7.9" at bounding box center [316, 394] width 92 height 53
type input "8"
click at [343, 393] on input "8" at bounding box center [316, 394] width 92 height 53
click at [387, 398] on span "Apply" at bounding box center [412, 395] width 50 height 24
type input "8"
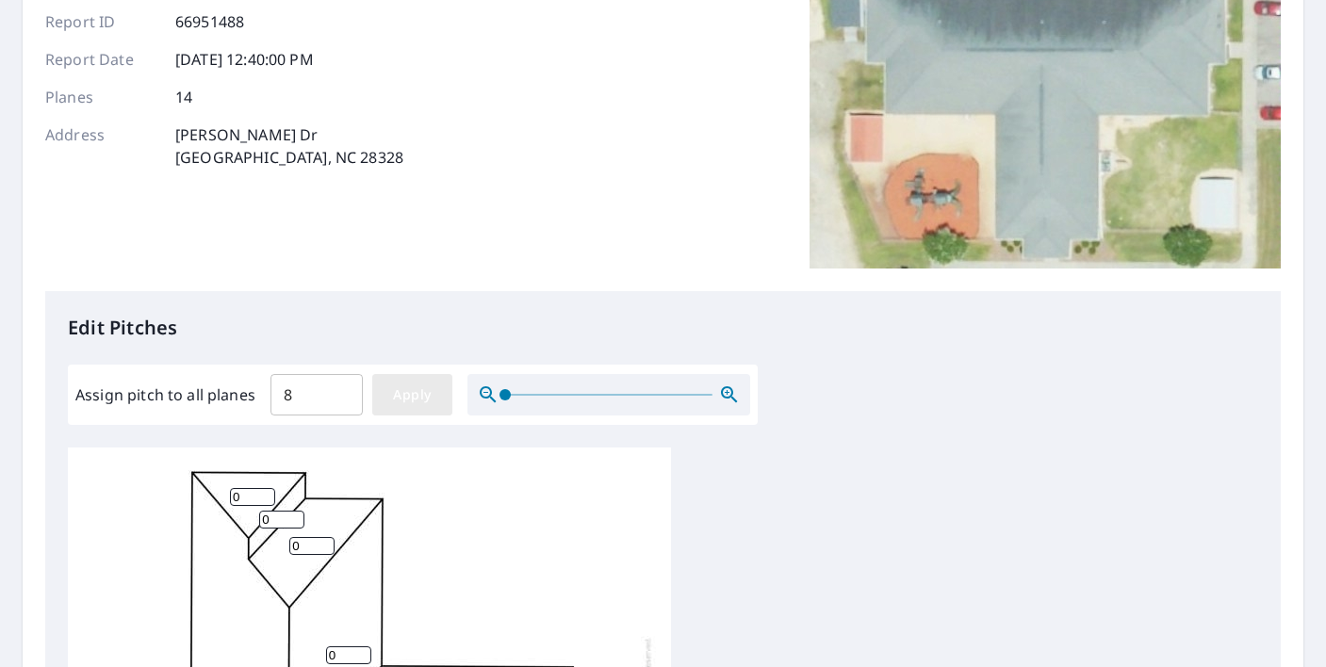
type input "8"
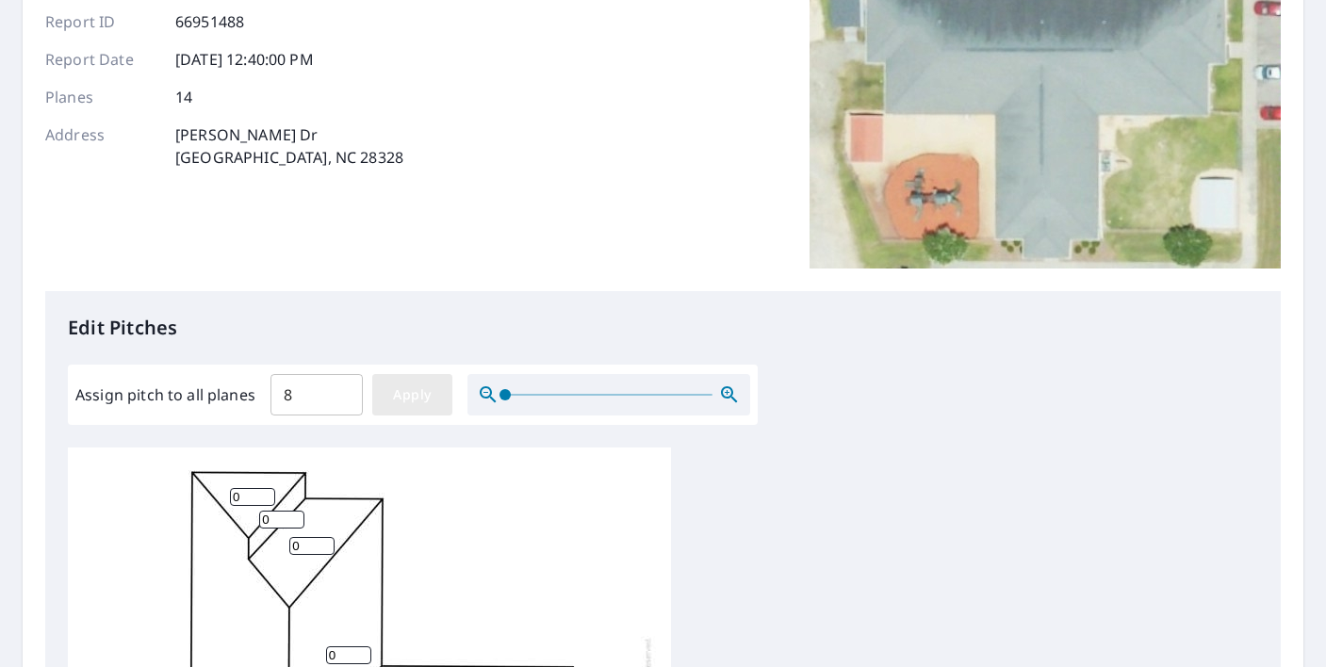
type input "8"
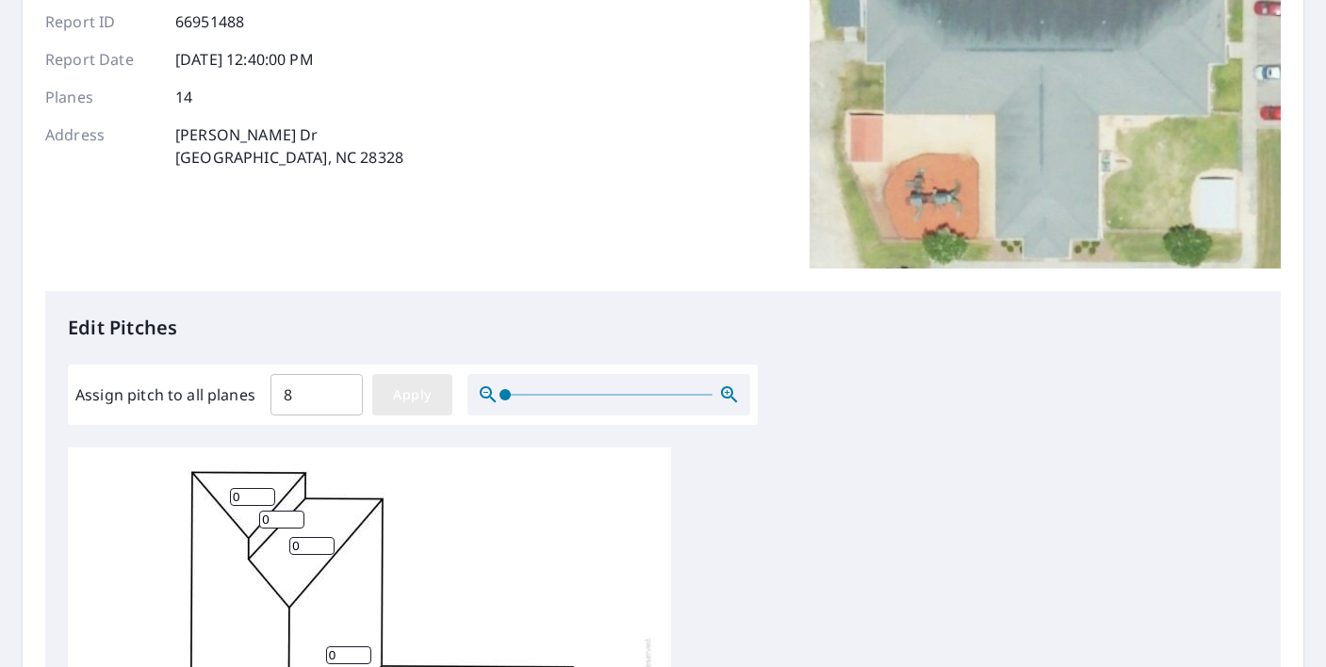
type input "8"
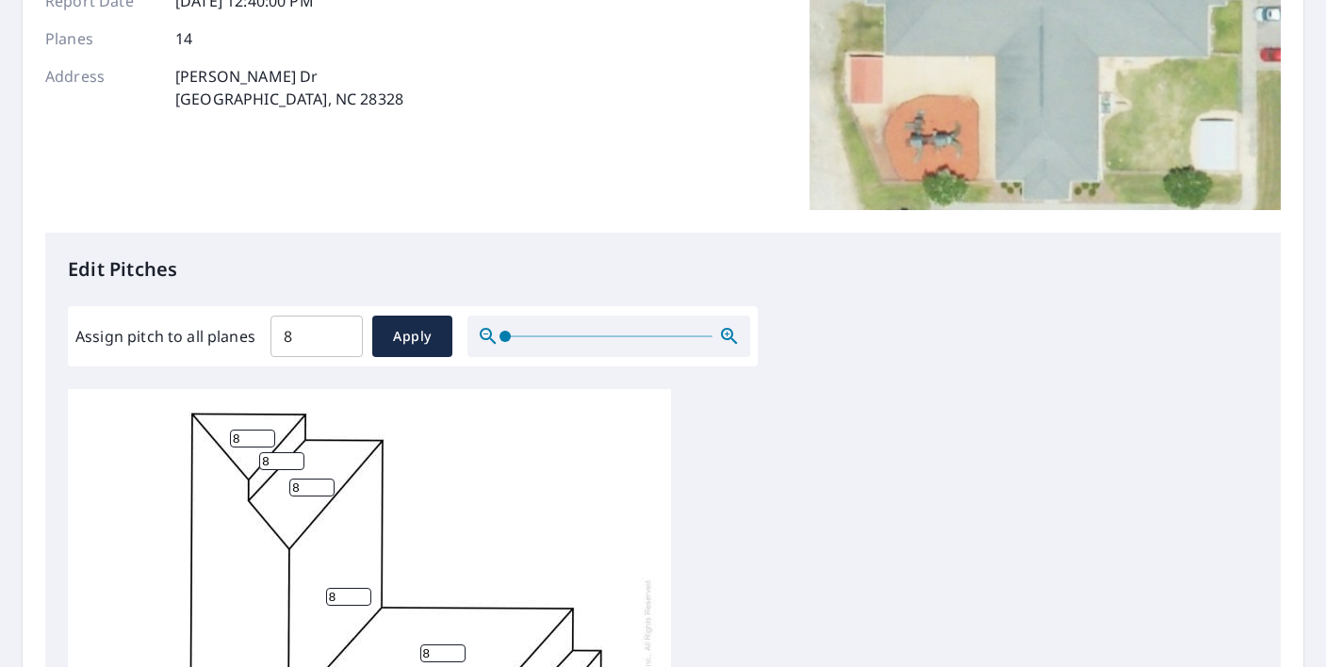
scroll to position [268, 0]
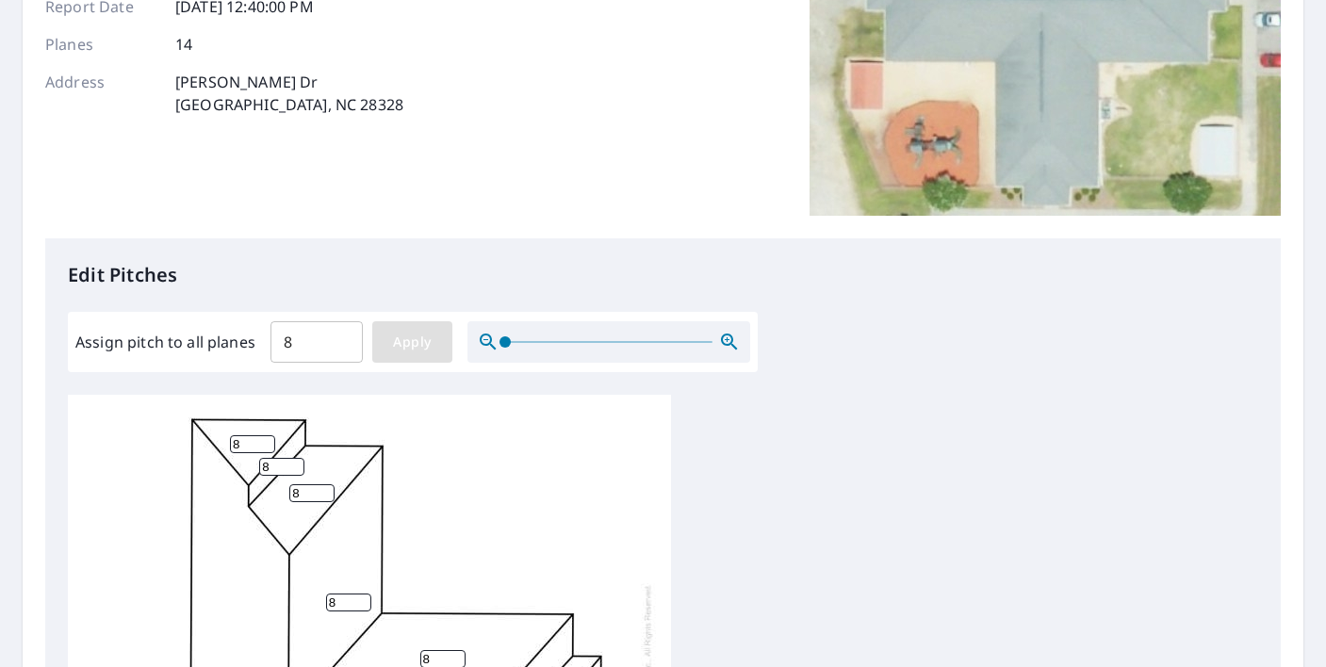
click at [419, 347] on span "Apply" at bounding box center [412, 343] width 50 height 24
click at [730, 342] on icon "button" at bounding box center [729, 342] width 16 height 16
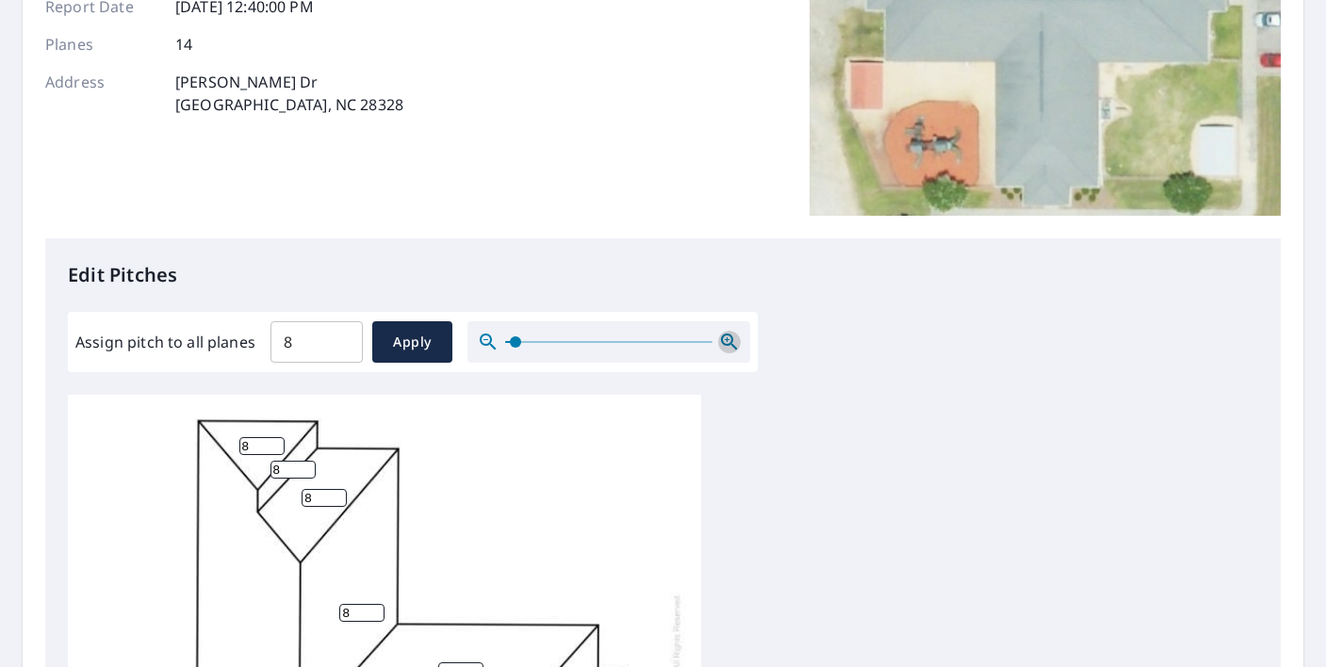
click at [730, 342] on icon "button" at bounding box center [729, 342] width 16 height 16
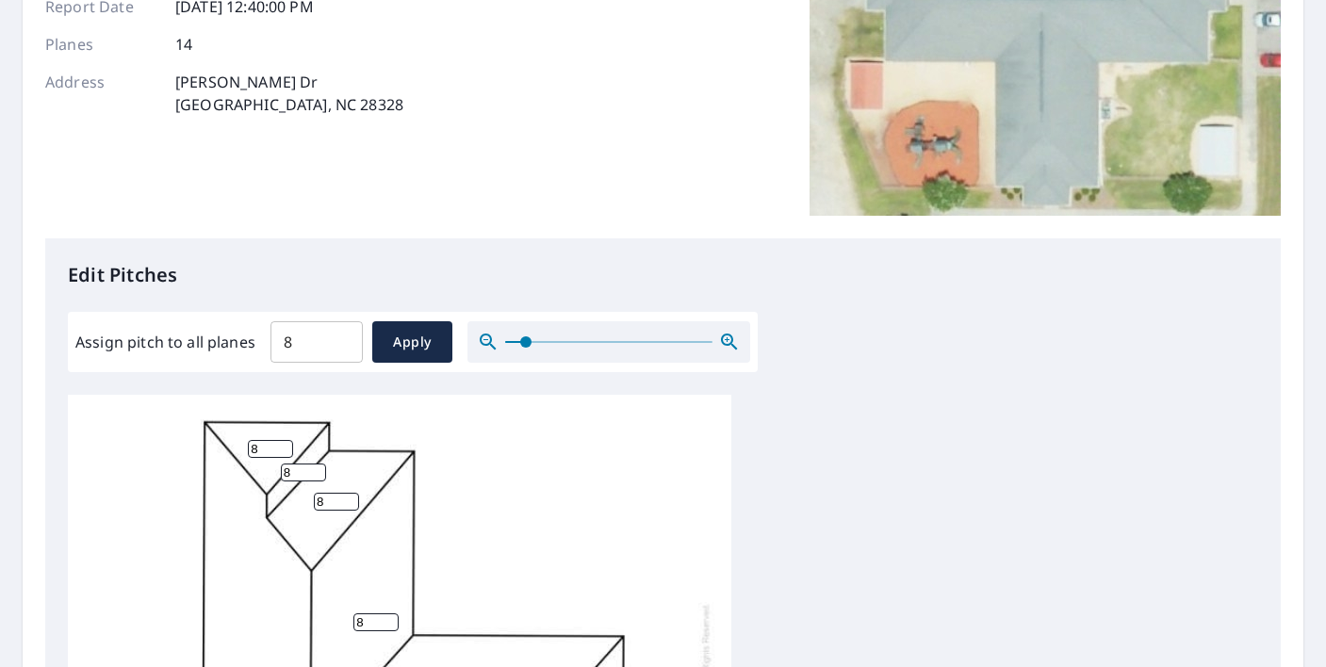
click at [730, 342] on icon "button" at bounding box center [729, 342] width 16 height 16
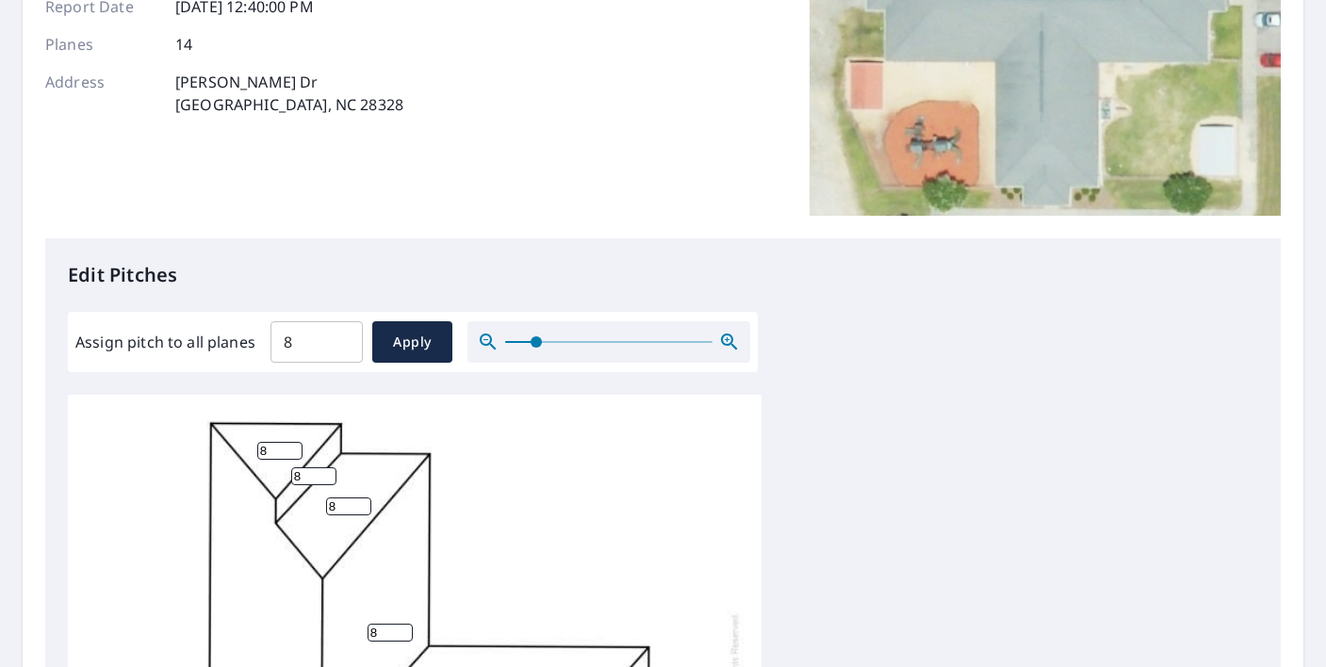
click at [730, 342] on icon "button" at bounding box center [729, 342] width 16 height 16
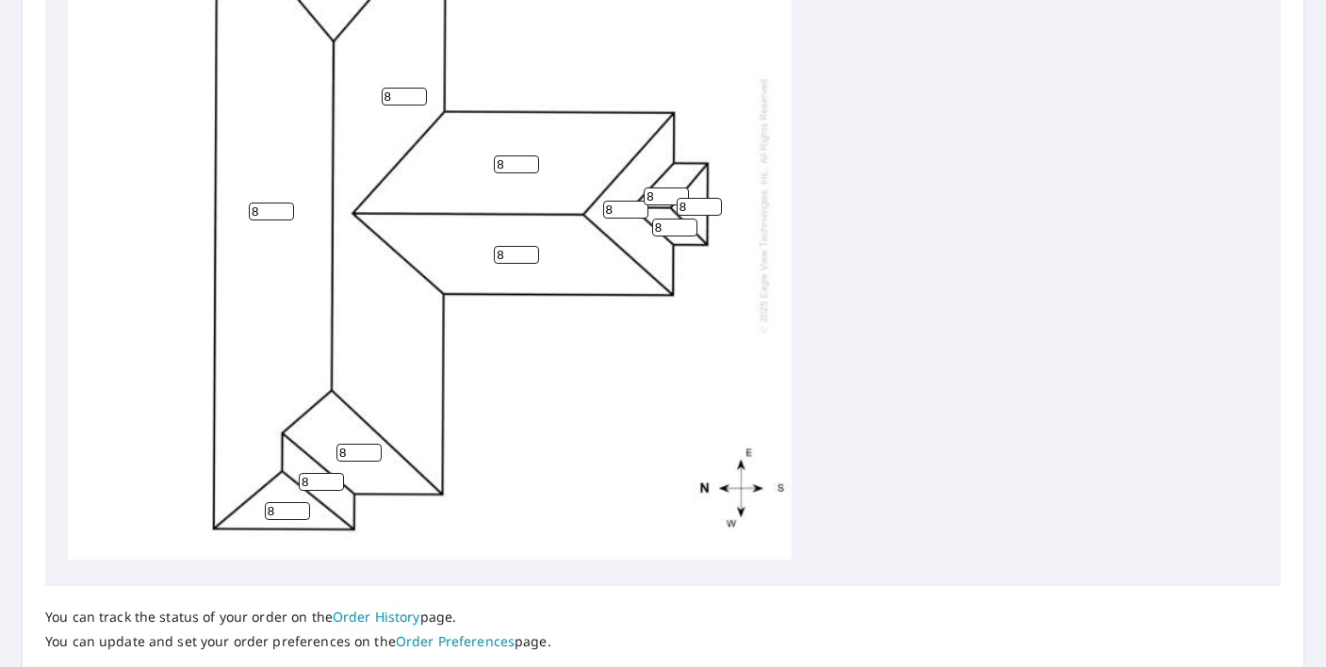
scroll to position [824, 0]
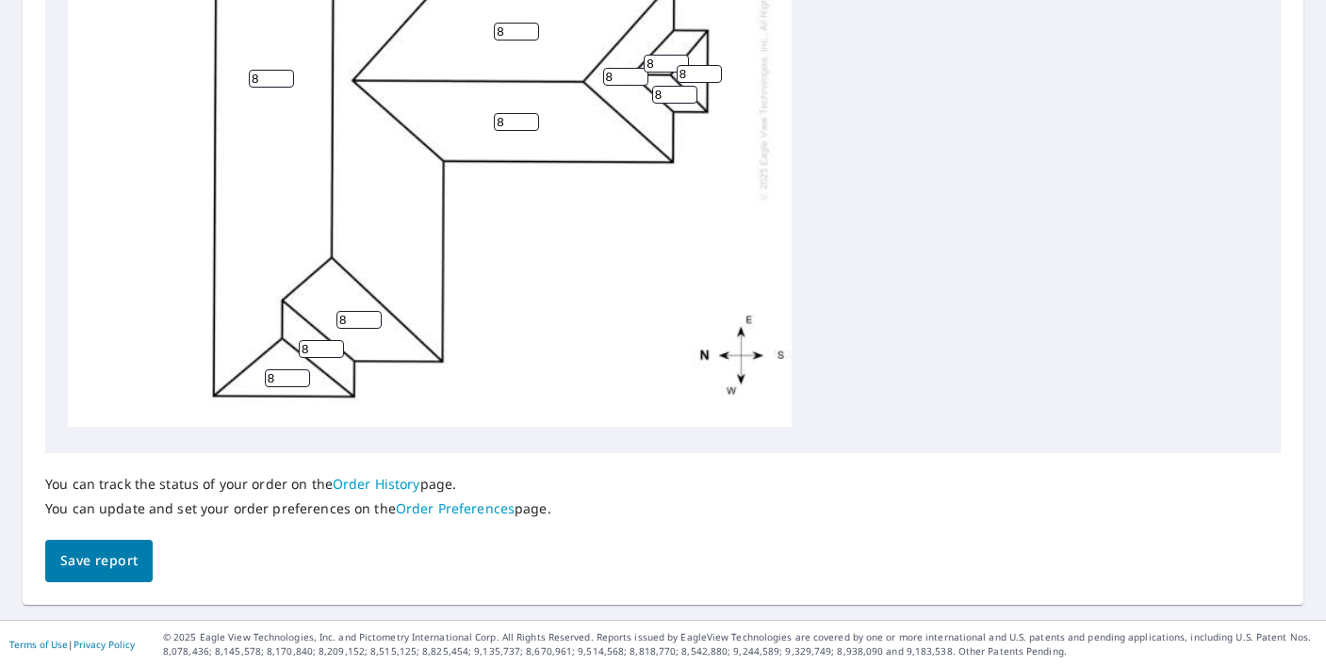
click at [139, 568] on button "Save report" at bounding box center [98, 561] width 107 height 42
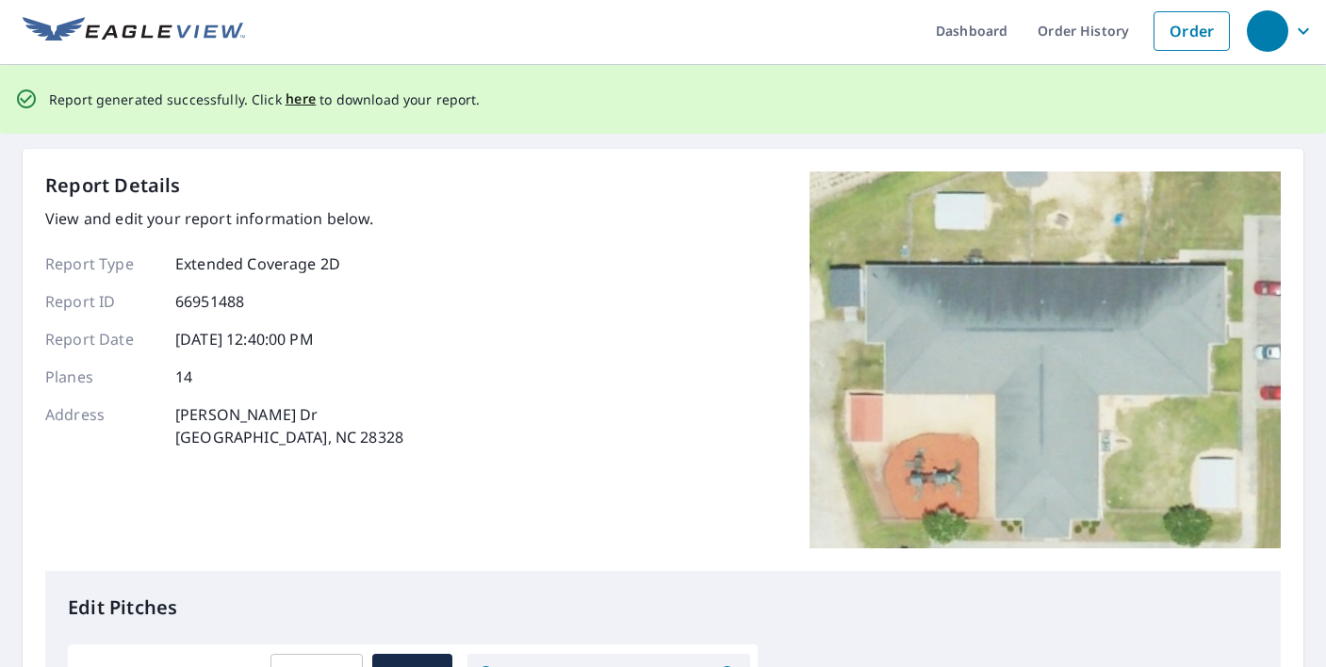
scroll to position [0, 0]
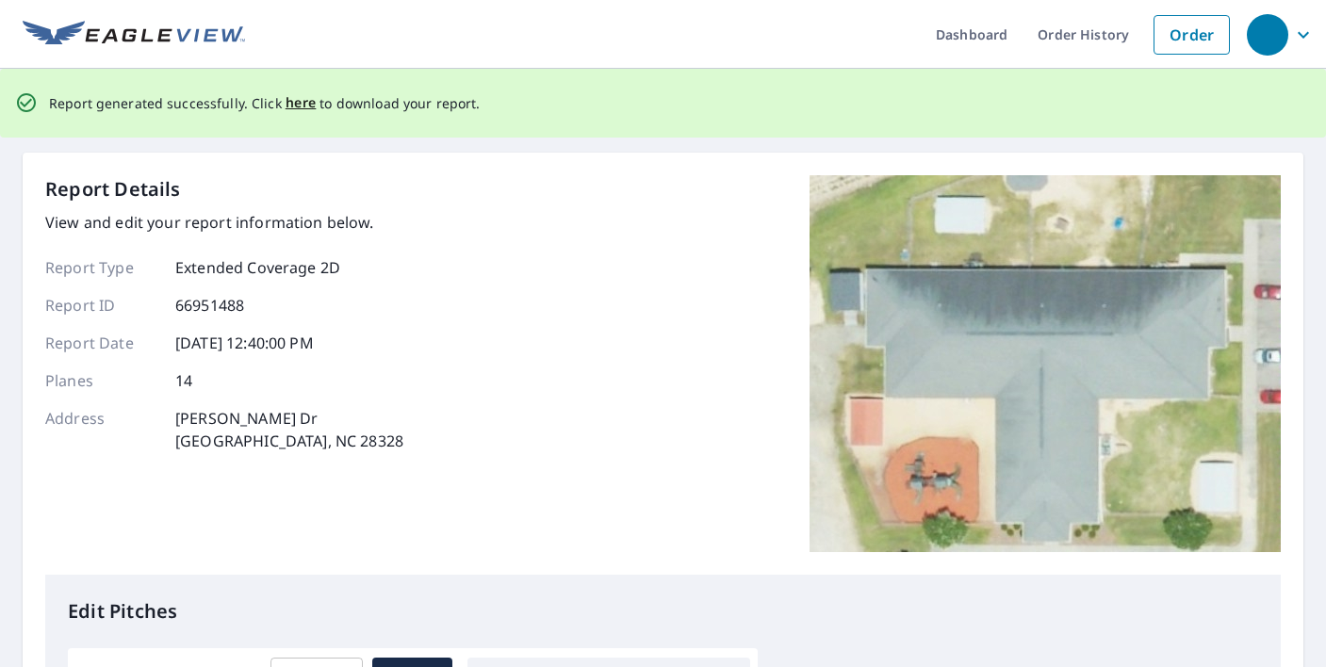
click at [139, 568] on div "Report Details View and edit your report information below. Report Type Extende…" at bounding box center [662, 375] width 1235 height 400
click at [302, 106] on span "here" at bounding box center [300, 103] width 31 height 24
